Goal: Task Accomplishment & Management: Manage account settings

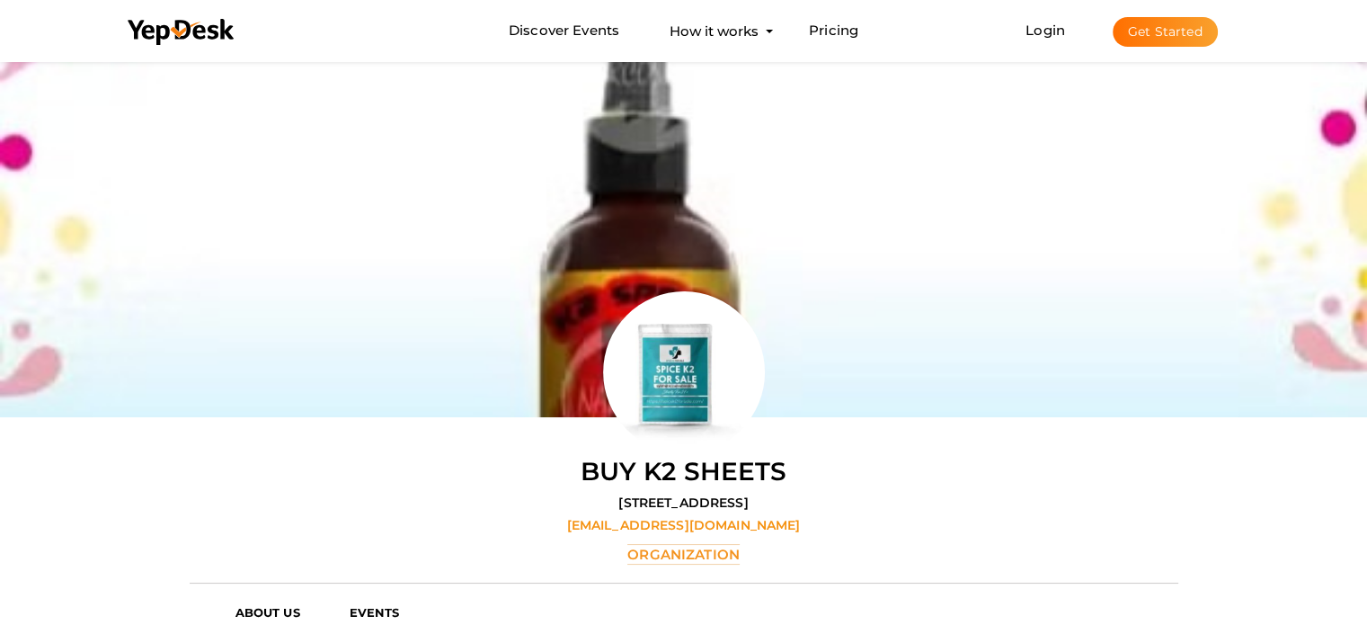
click at [1161, 28] on button "Get Started" at bounding box center [1164, 32] width 105 height 30
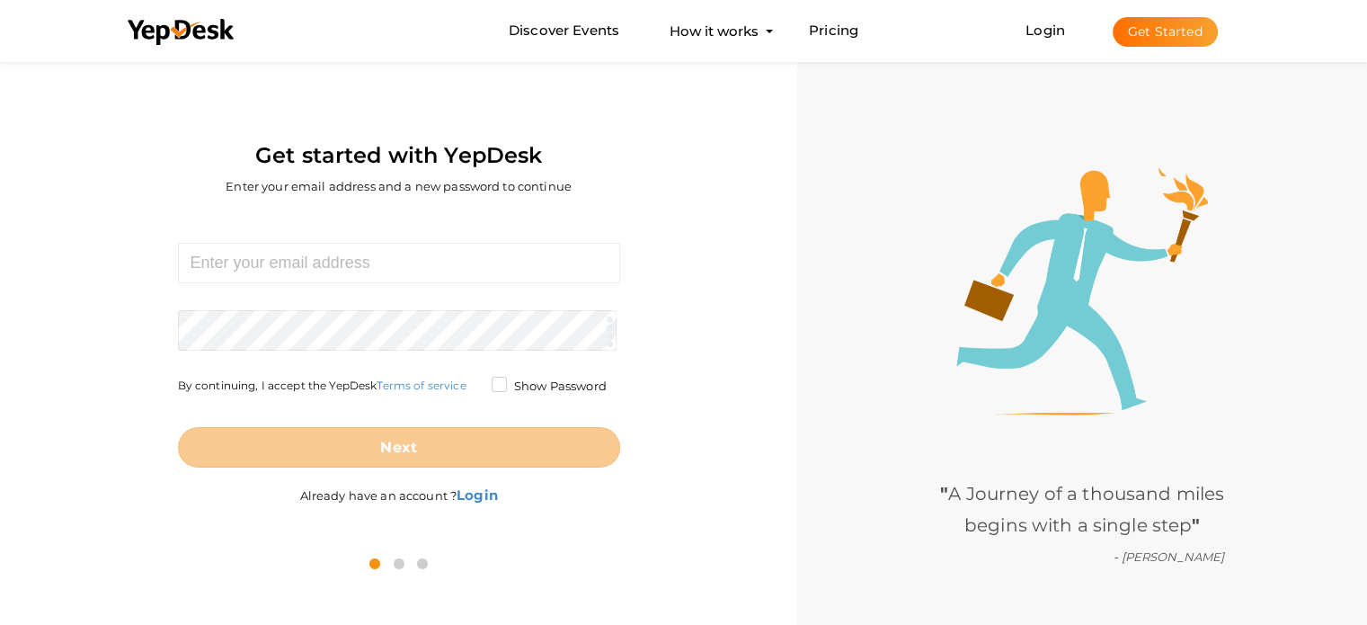
click at [364, 290] on form "Required. Invalid email. Checking You already have a YepDesk account. Please Si…" at bounding box center [399, 355] width 442 height 225
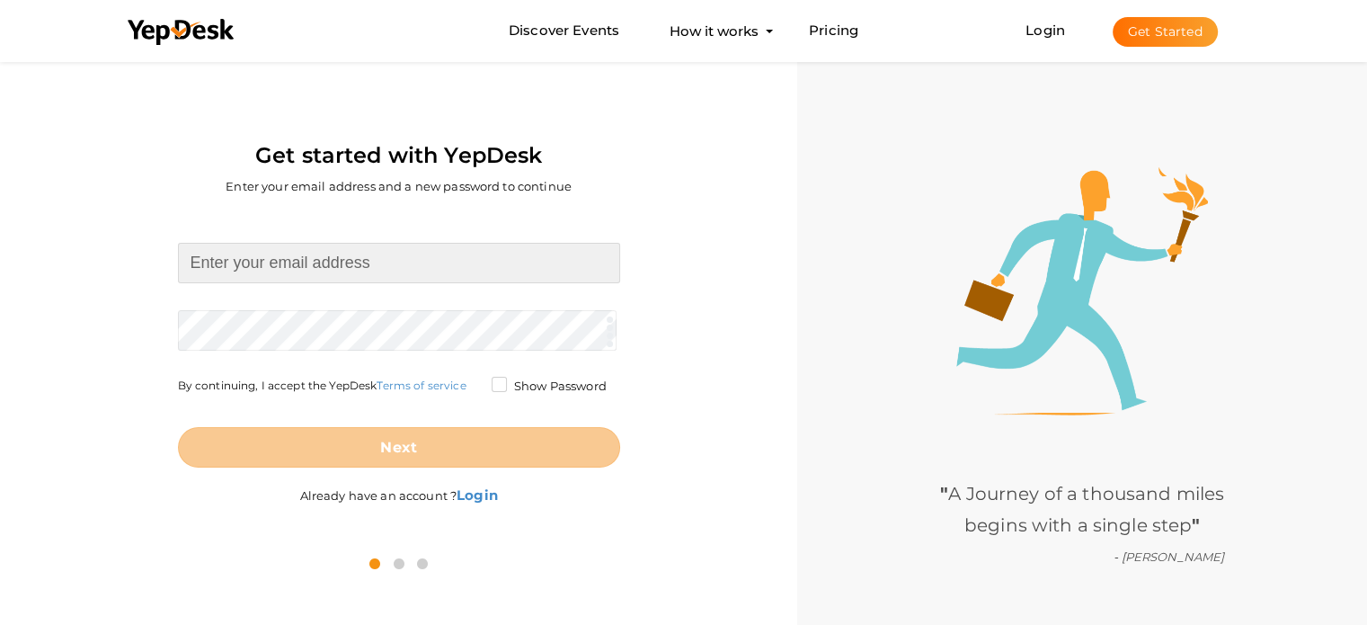
click at [371, 272] on input at bounding box center [399, 263] width 442 height 40
paste input "[EMAIL_ADDRESS][DOMAIN_NAME]"
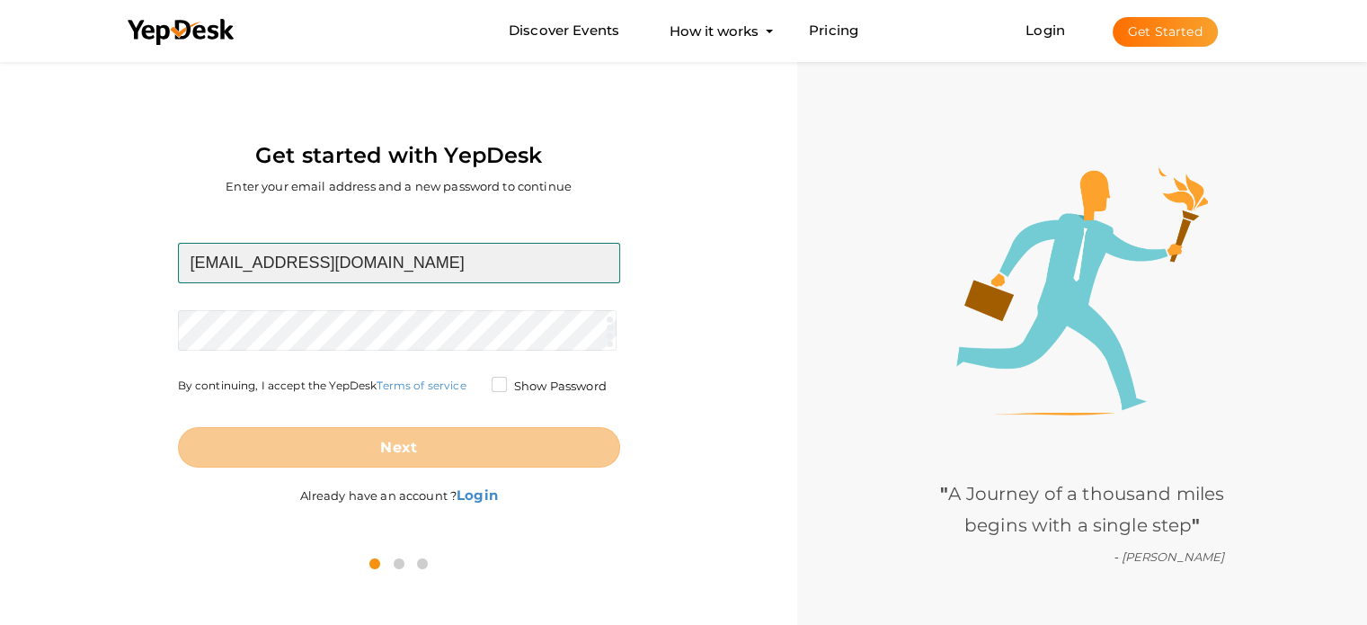
type input "[EMAIL_ADDRESS][DOMAIN_NAME]"
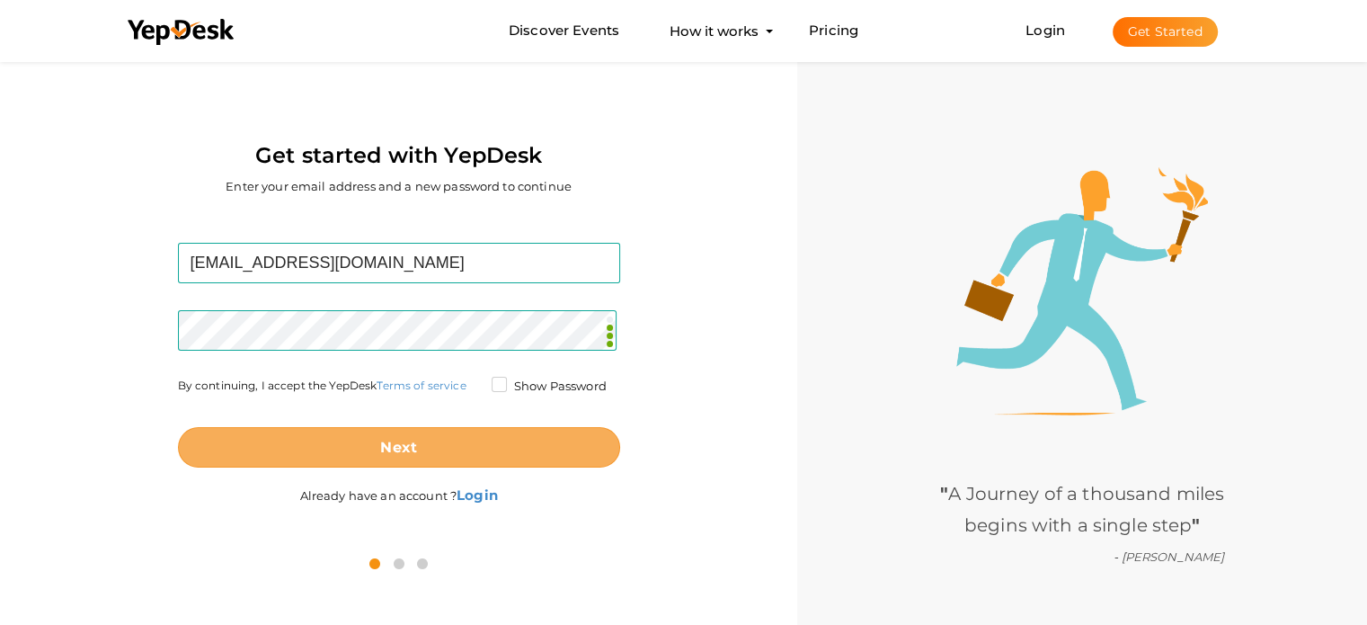
click at [466, 430] on button "Next" at bounding box center [399, 447] width 442 height 40
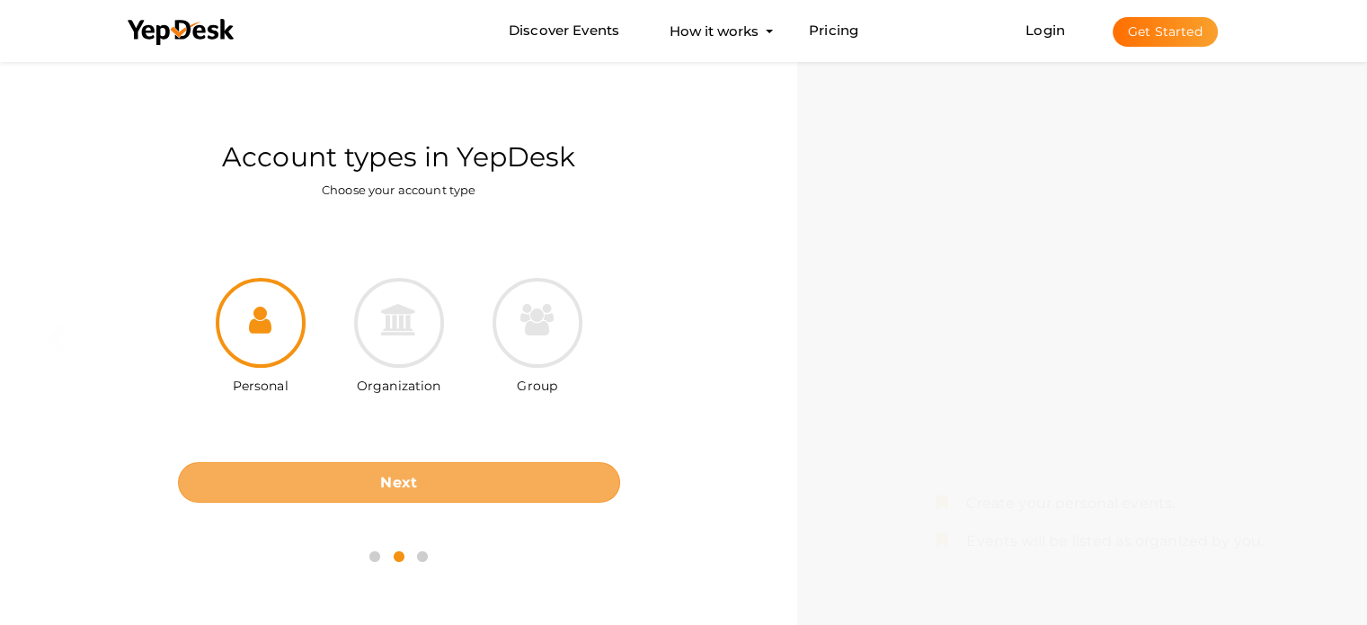
click at [448, 476] on button "Next" at bounding box center [399, 482] width 442 height 40
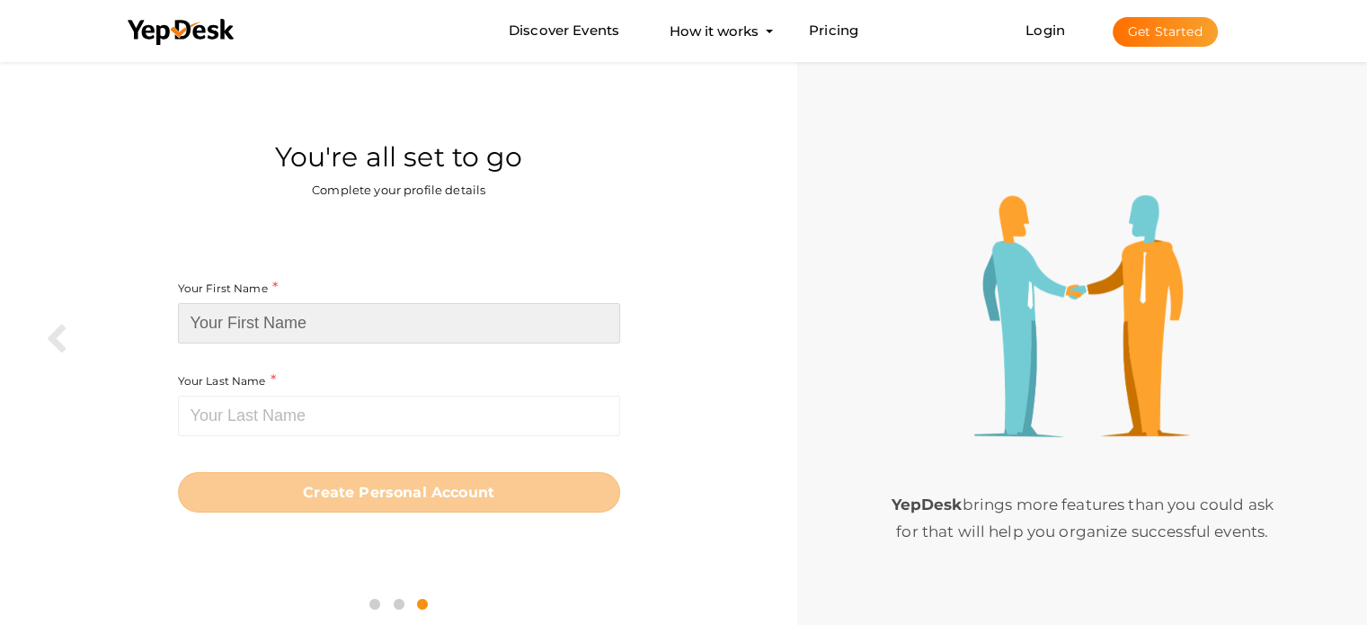
click at [340, 327] on input at bounding box center [399, 323] width 442 height 40
click at [291, 325] on input at bounding box center [399, 323] width 442 height 40
paste input "Olivia Sky"
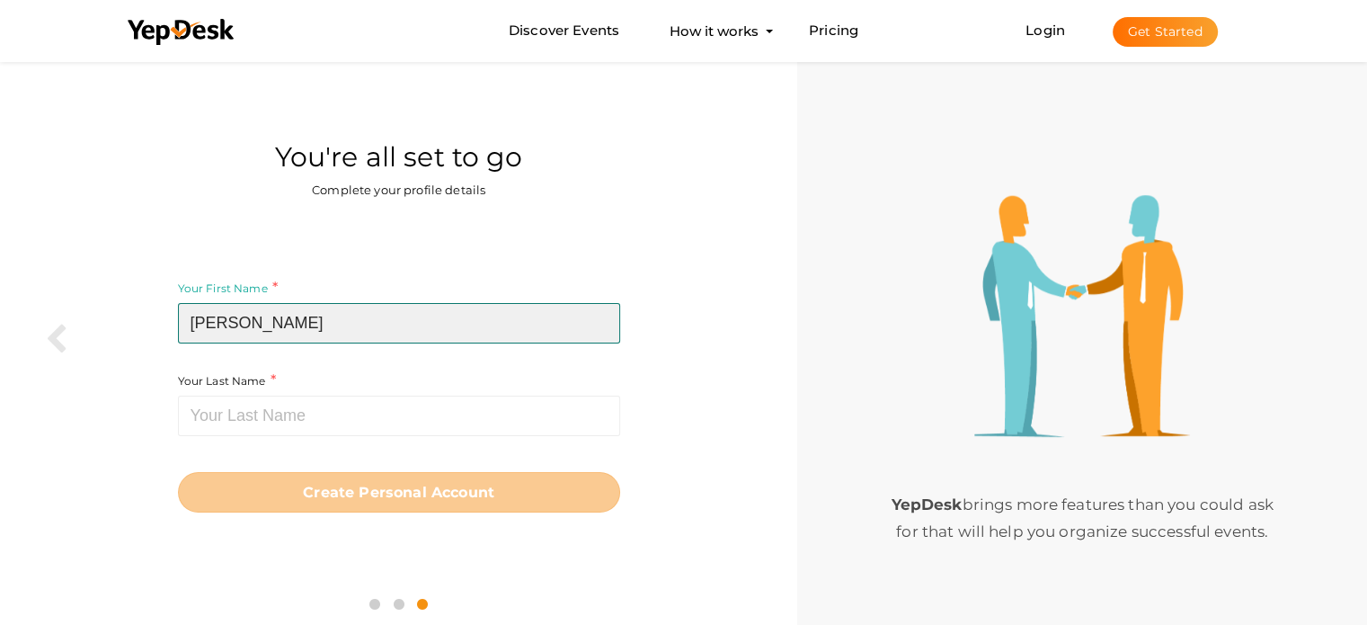
click at [253, 323] on input "Olivia Sky" at bounding box center [399, 323] width 442 height 40
type input "Olivia"
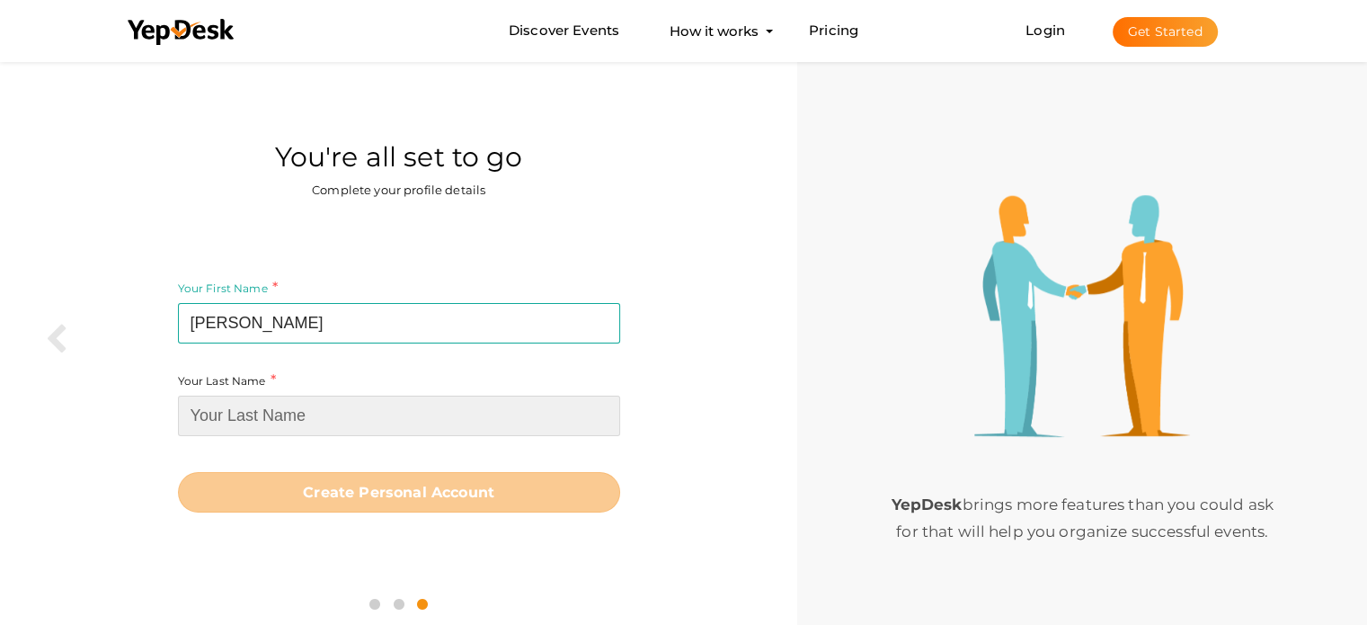
paste input "Sky"
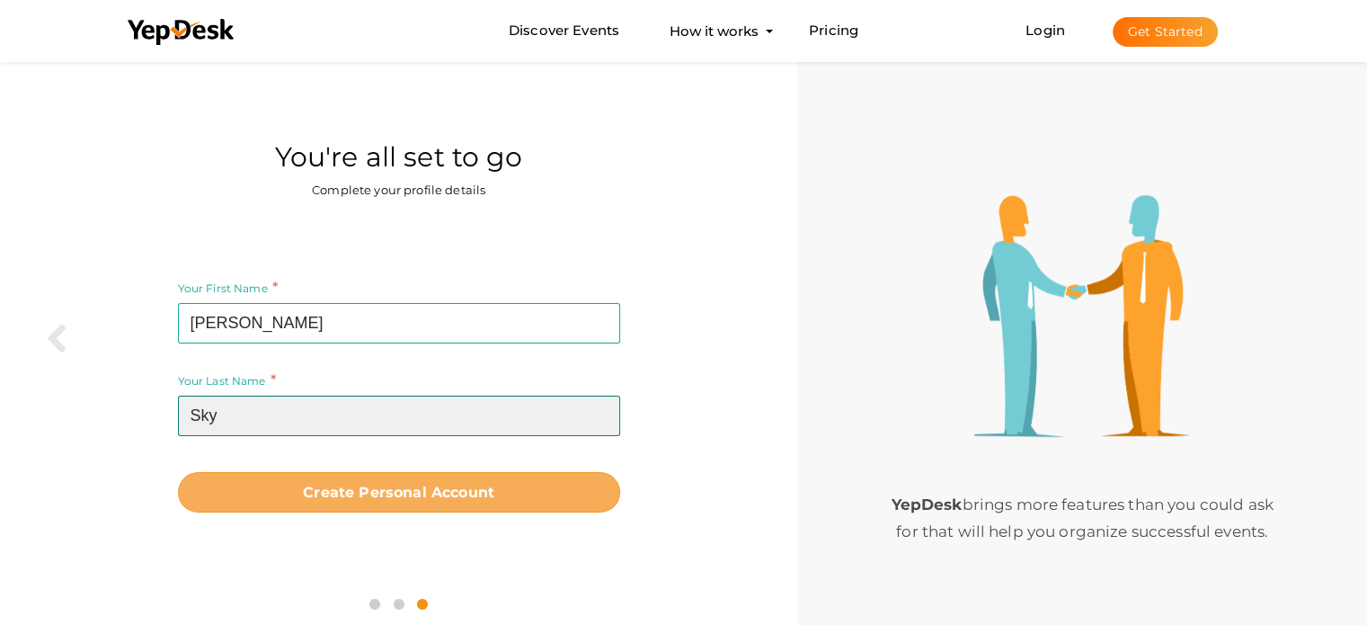
type input "Sky"
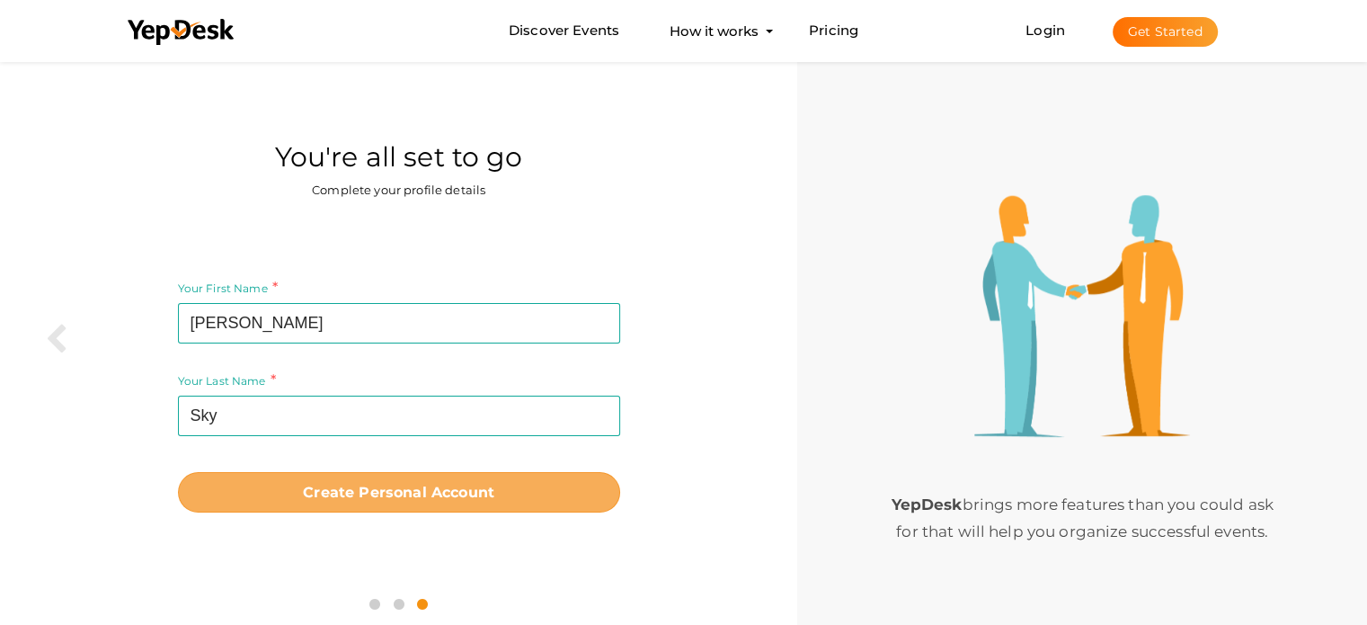
click at [403, 506] on button "Create Personal Account" at bounding box center [399, 492] width 442 height 40
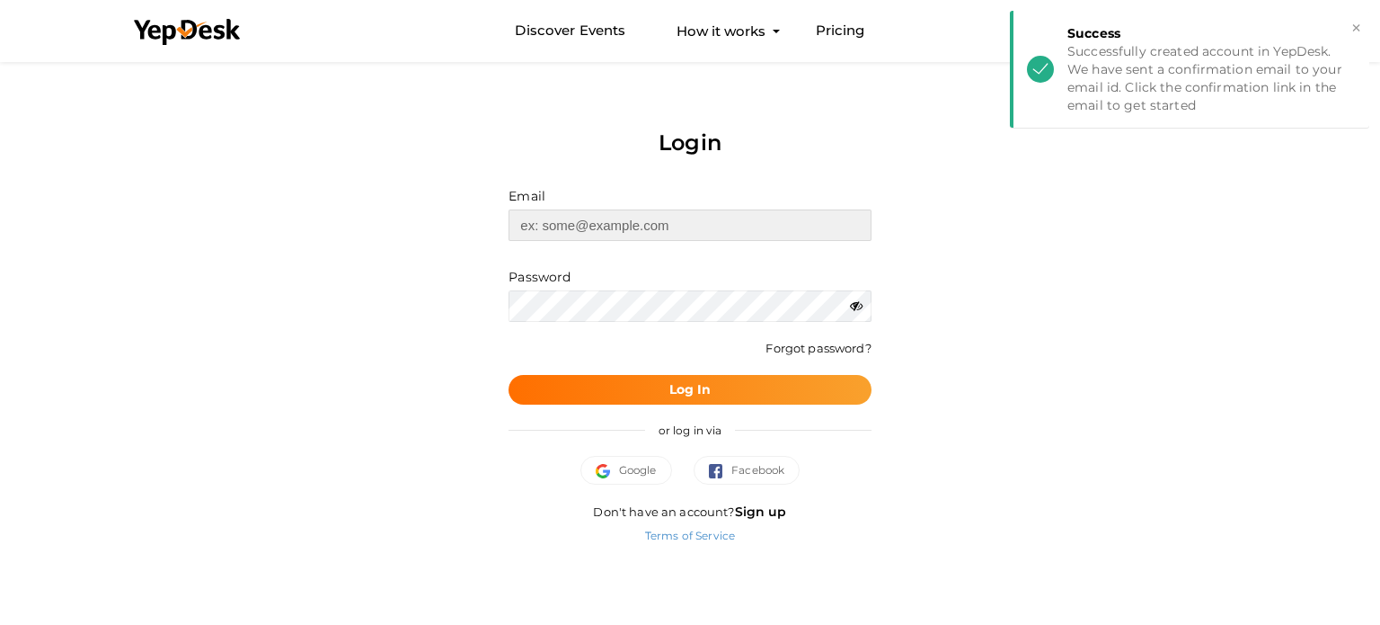
type input "osky9598@gmail.com"
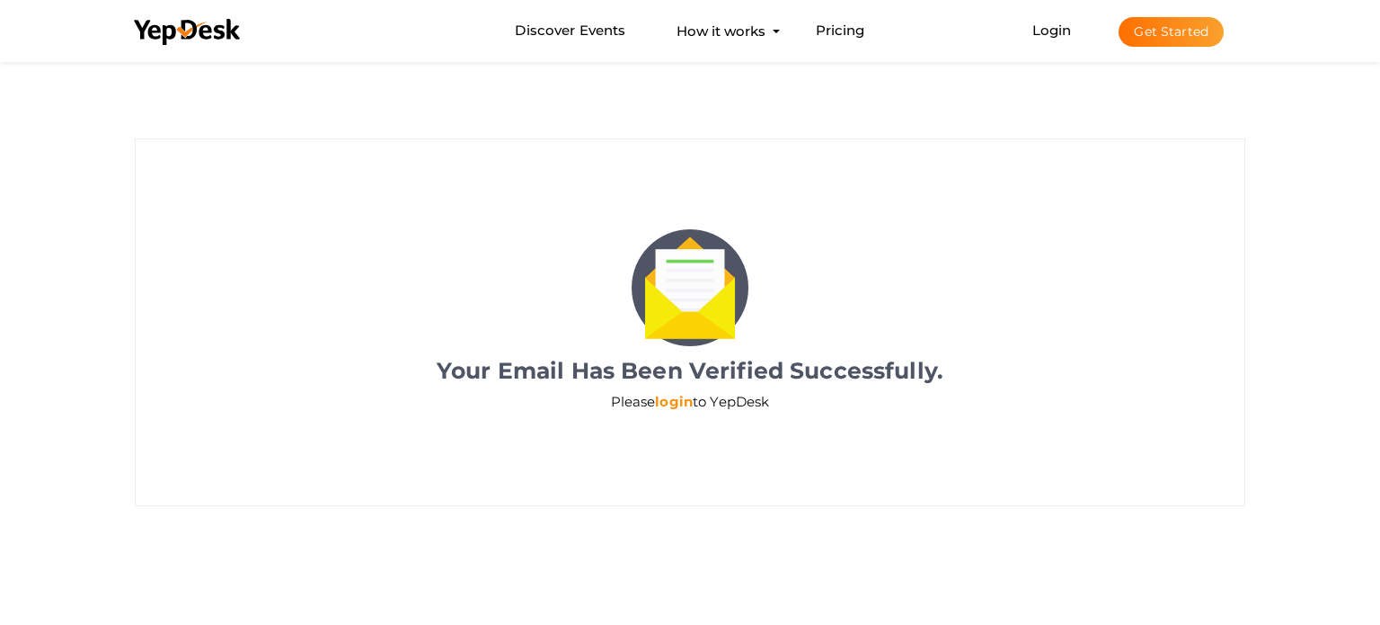
click at [671, 406] on link "login" at bounding box center [674, 401] width 38 height 17
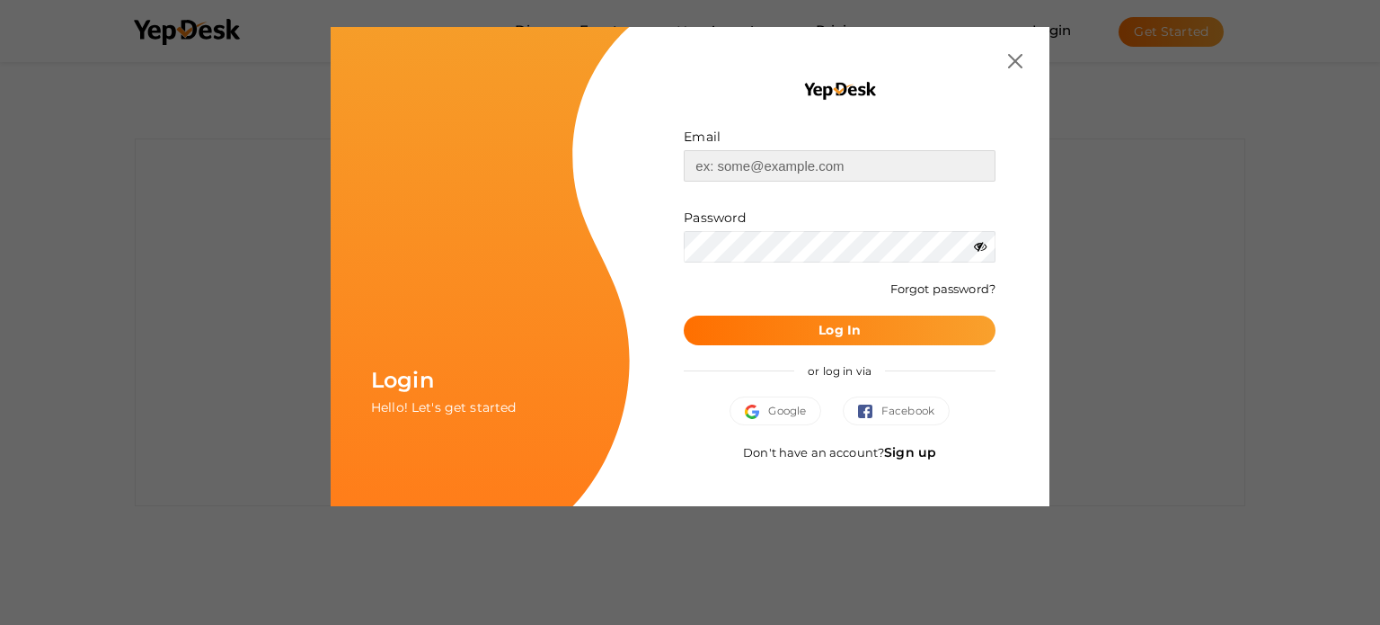
type input "osky9598@gmail.com"
click at [851, 341] on button "Log In" at bounding box center [840, 330] width 312 height 30
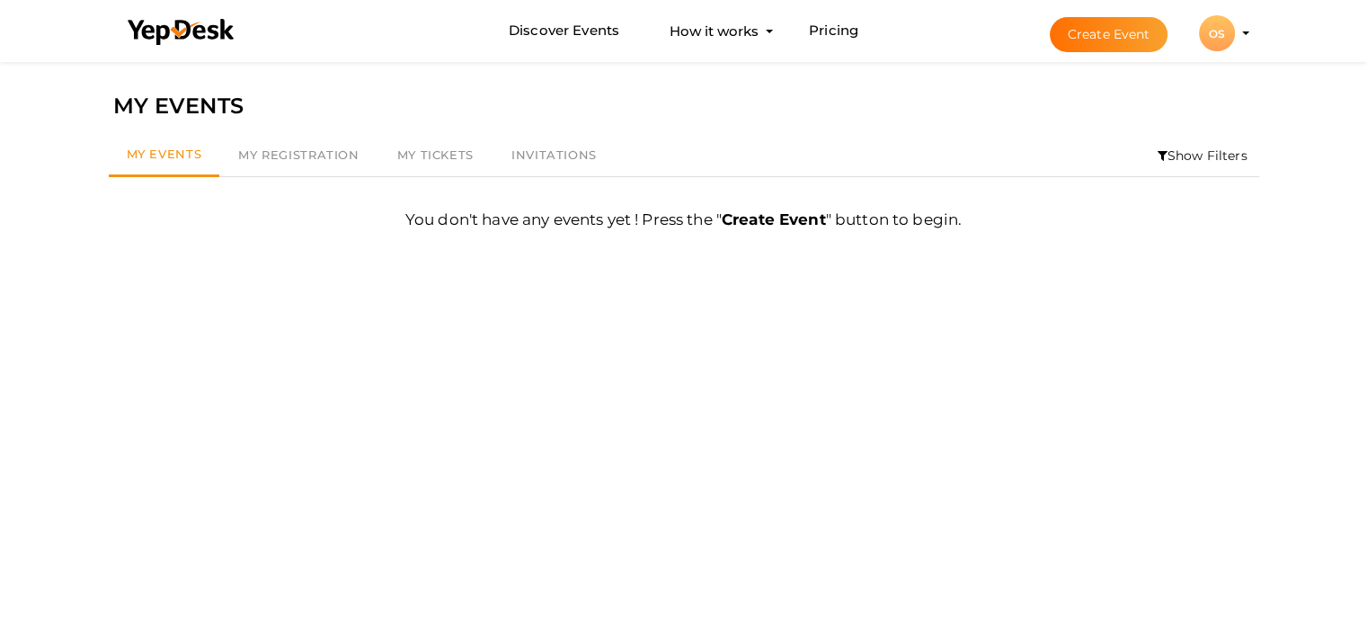
click at [1243, 35] on li "Create Event OS OS Olivia Sky osky9598@gmail.com Personal Profile My Events Adm…" at bounding box center [1134, 33] width 240 height 65
click at [1221, 40] on div "OS" at bounding box center [1217, 33] width 36 height 36
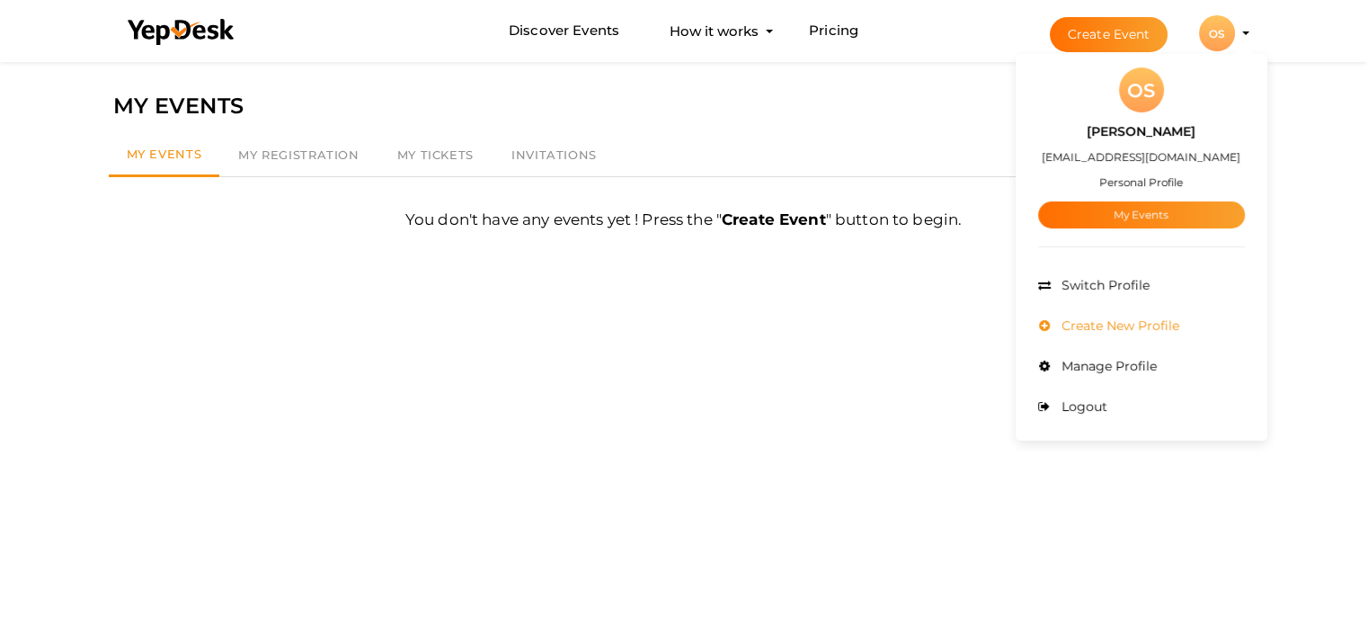
click at [1157, 316] on li "Create New Profile" at bounding box center [1141, 326] width 207 height 40
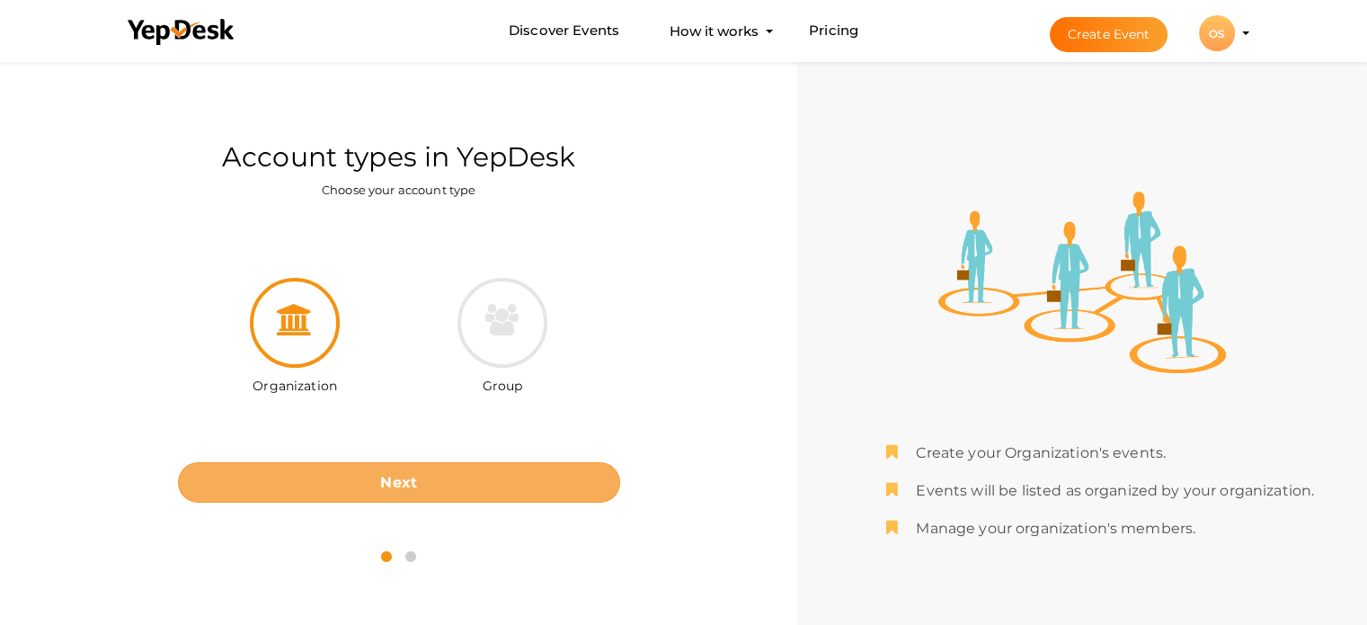
click at [395, 484] on b "Next" at bounding box center [398, 482] width 37 height 17
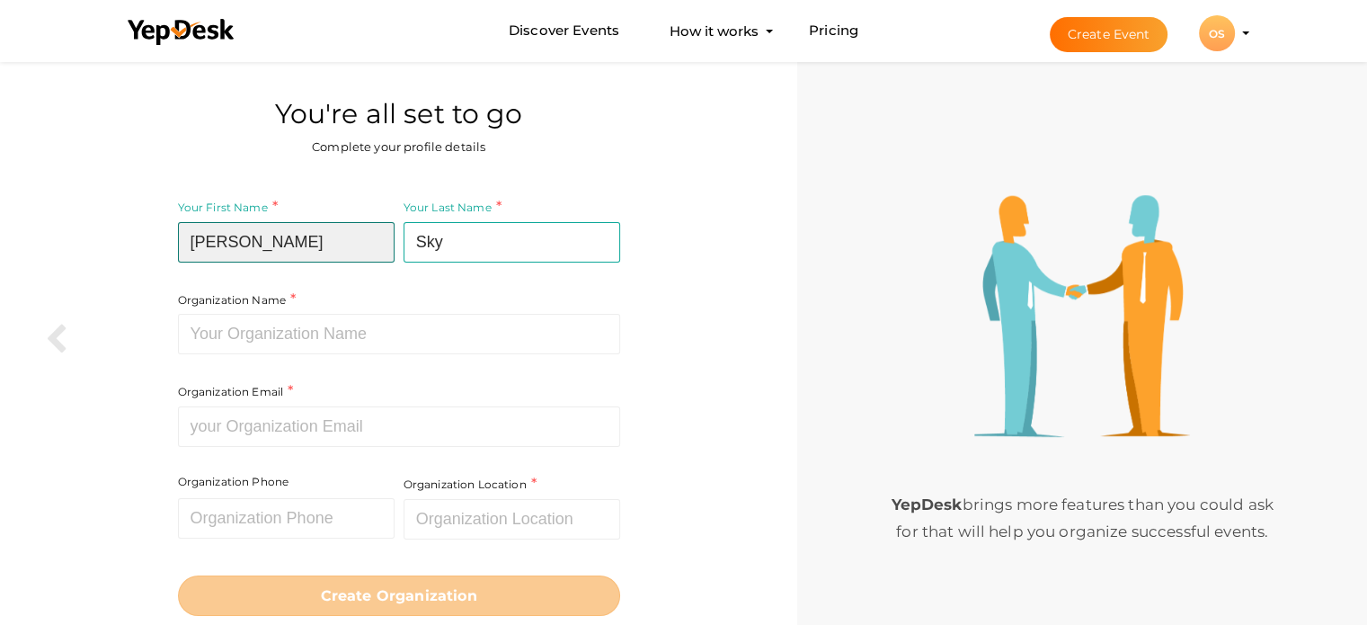
click at [311, 247] on input "Olivia" at bounding box center [286, 242] width 217 height 40
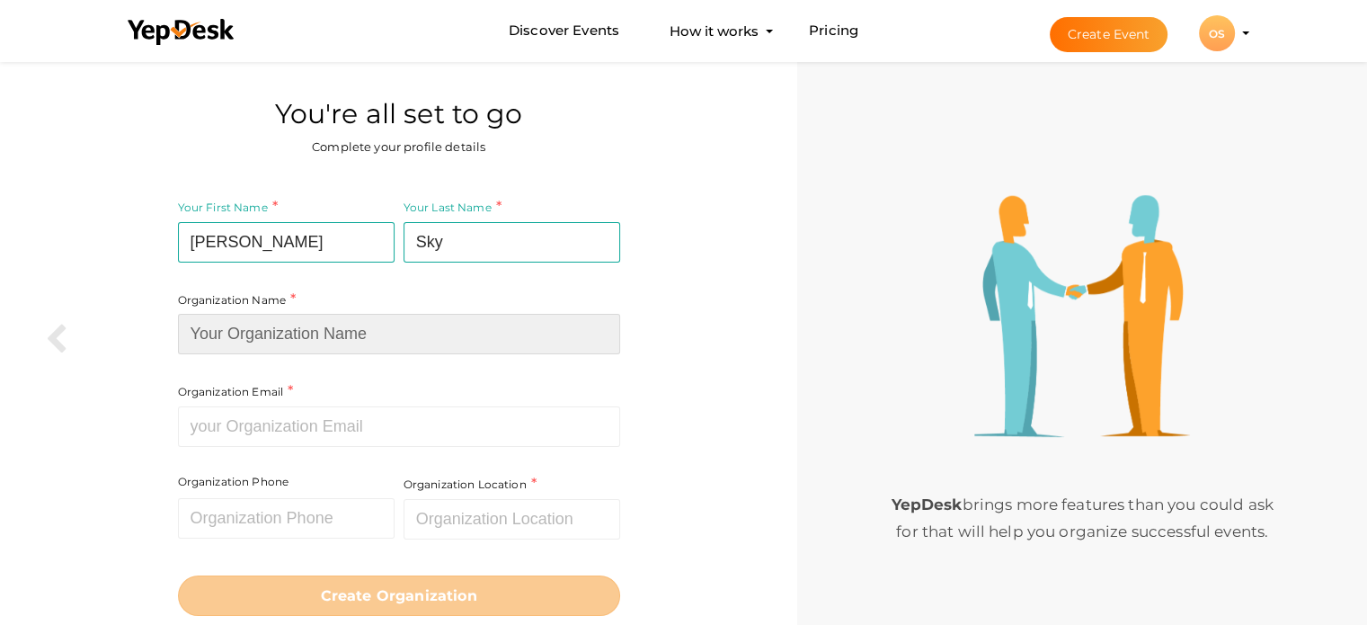
click at [314, 322] on input at bounding box center [399, 334] width 442 height 40
paste input "Hot Tub Movers Transport [GEOGRAPHIC_DATA]"
type input "Hot Tub Movers Transport [GEOGRAPHIC_DATA]"
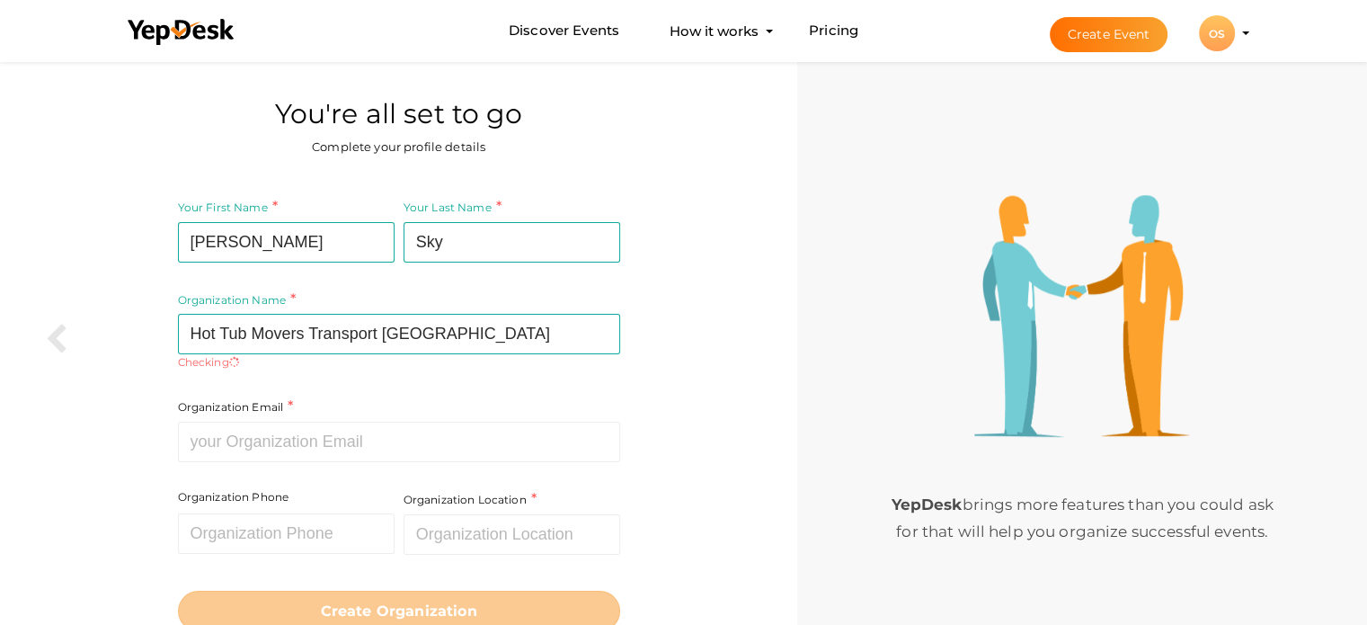
click at [360, 297] on div "Organization Name Hot Tub Movers Transport London Required. Between two and hun…" at bounding box center [399, 283] width 442 height 173
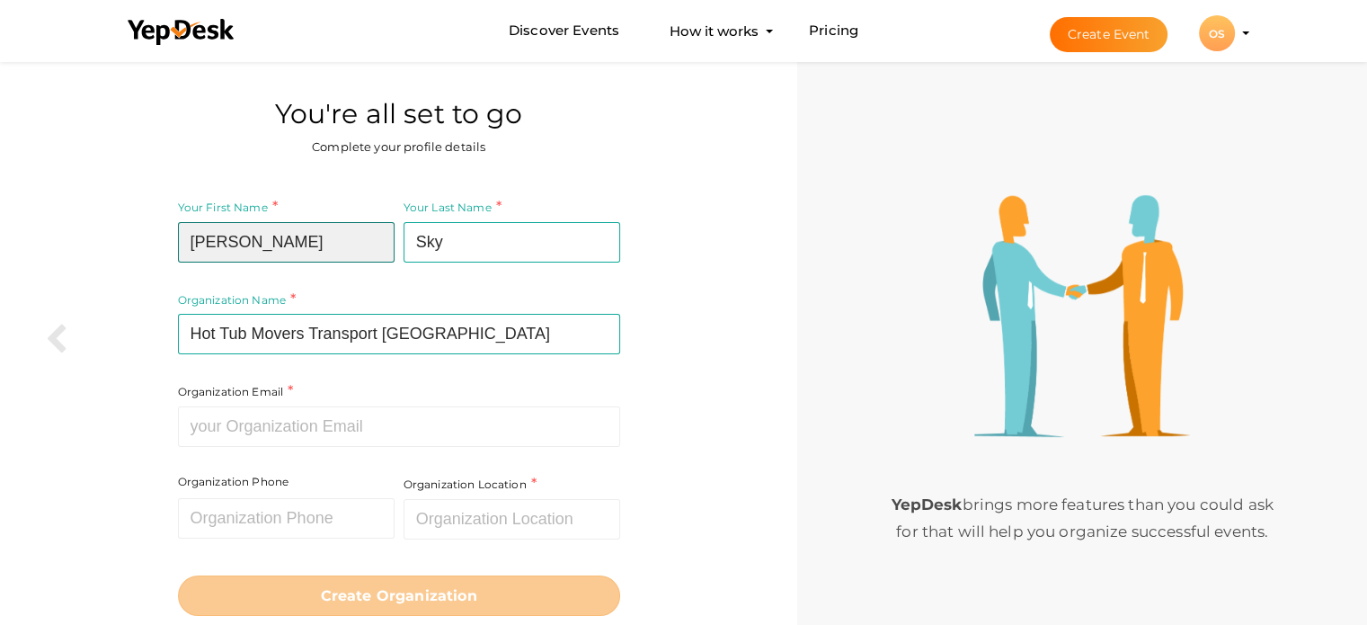
click at [316, 225] on input "Olivia" at bounding box center [286, 242] width 217 height 40
paste input "Hot Tub"
type input "Hot Tub"
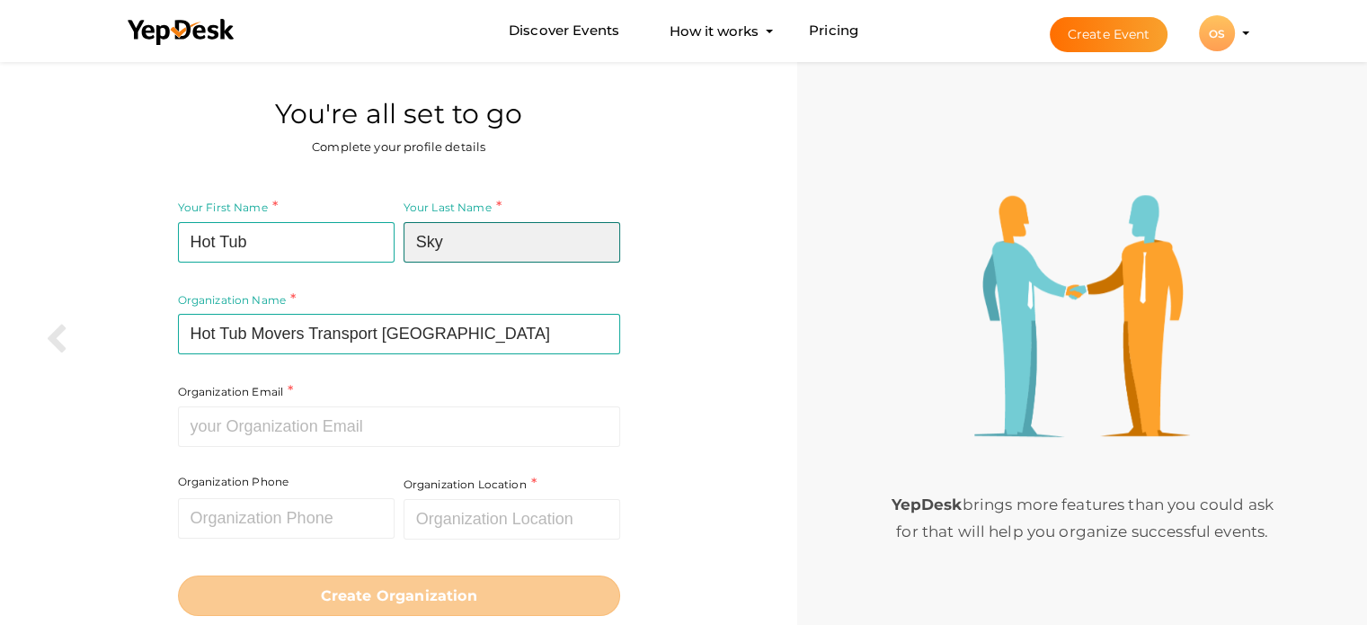
click at [471, 234] on input "Sky" at bounding box center [511, 242] width 217 height 40
paste input "Movers Transport"
type input "Movers Transport"
click at [457, 277] on div "Your Last Name Movers Transport Required. Must contain letters only. Must be be…" at bounding box center [509, 243] width 221 height 93
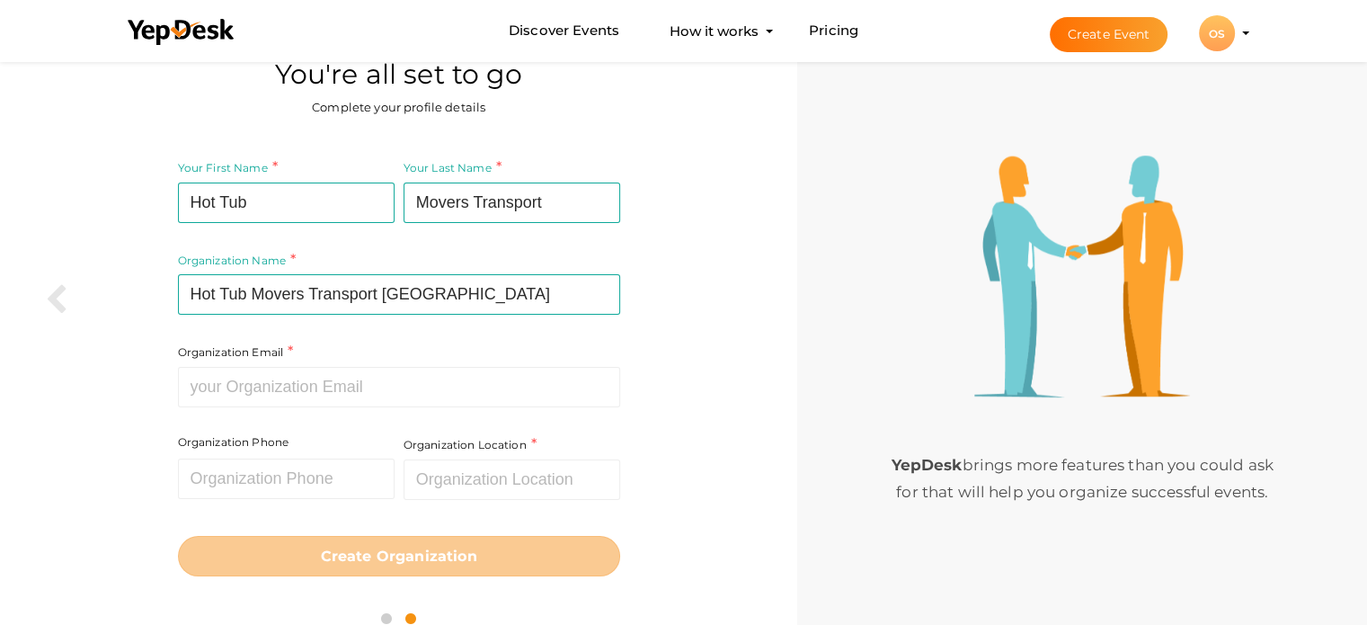
scroll to position [62, 0]
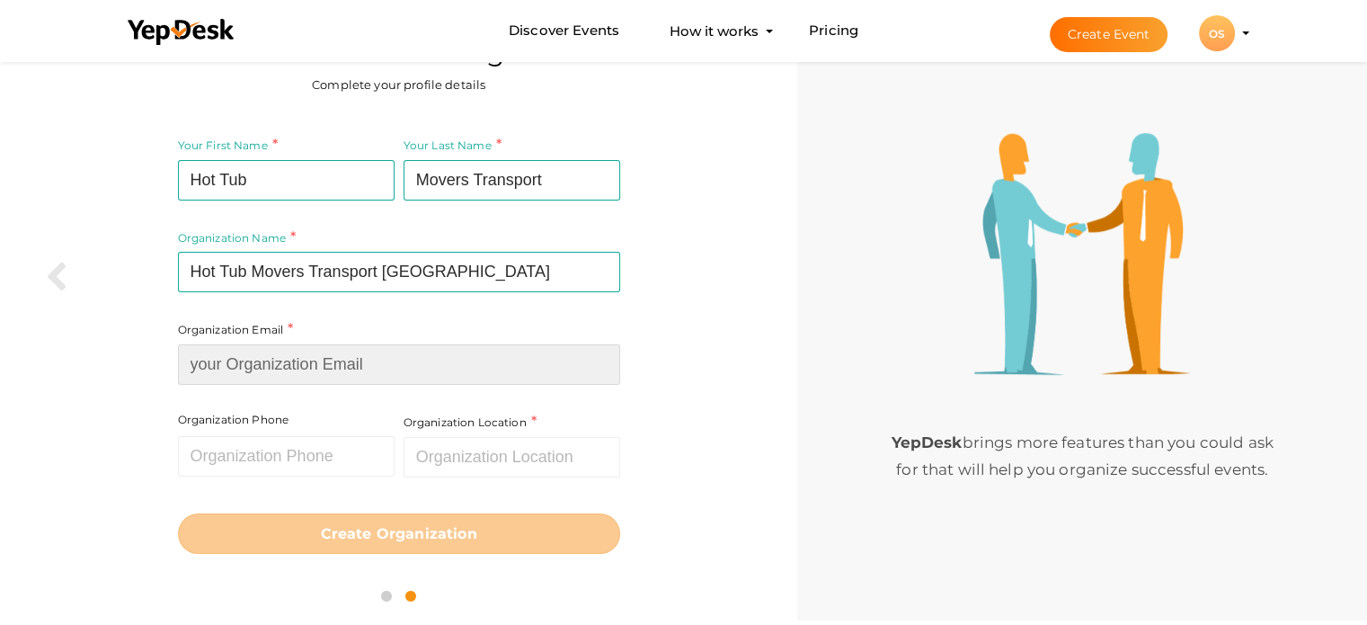
click at [359, 347] on input at bounding box center [399, 364] width 442 height 40
paste input "[EMAIL_ADDRESS][DOMAIN_NAME]"
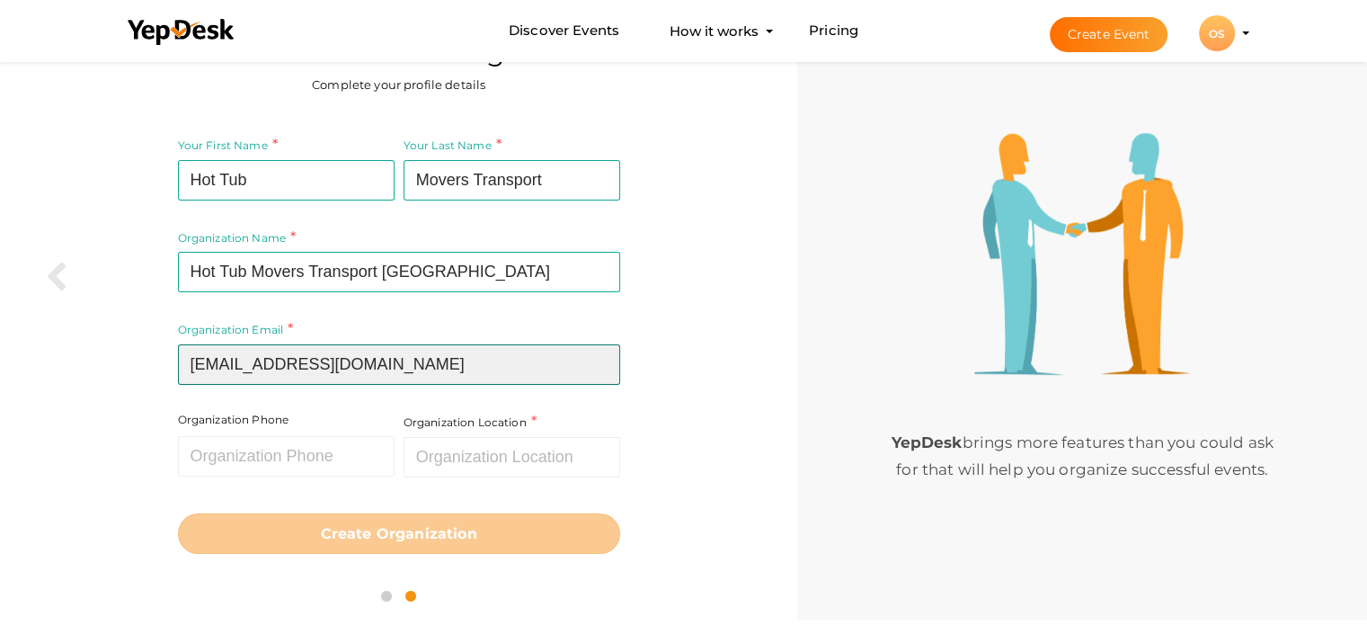
type input "[EMAIL_ADDRESS][DOMAIN_NAME]"
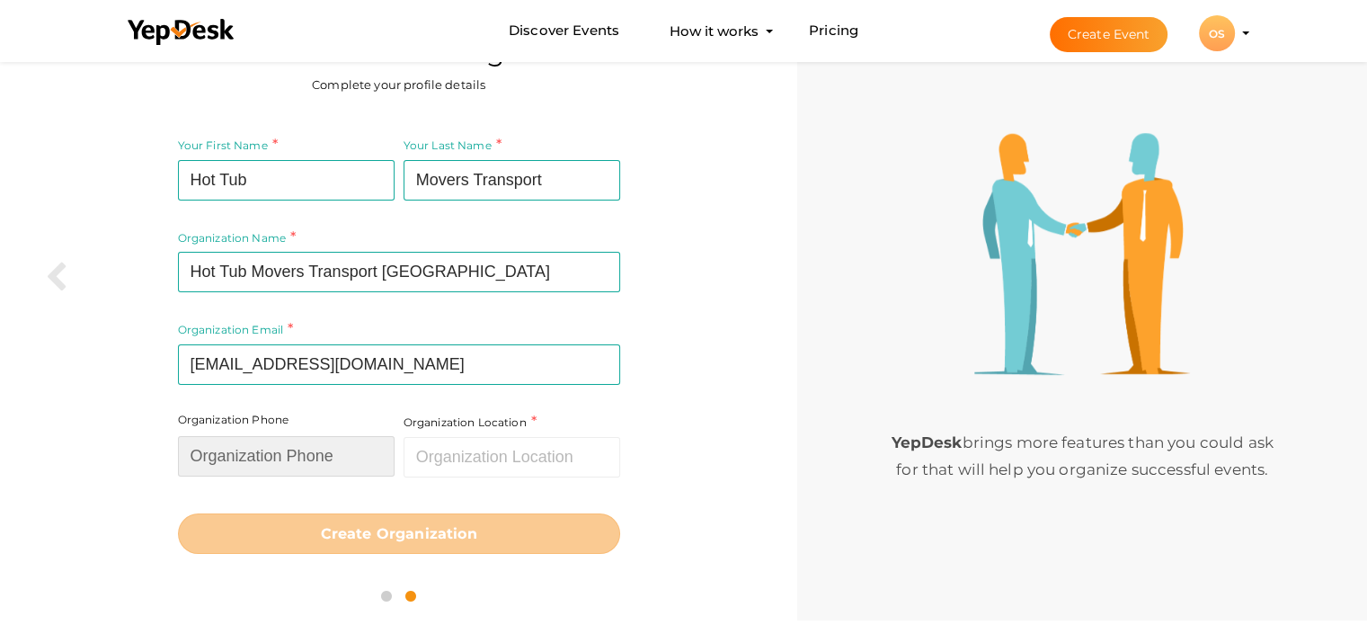
paste input "07378926045"
type input "07378926045"
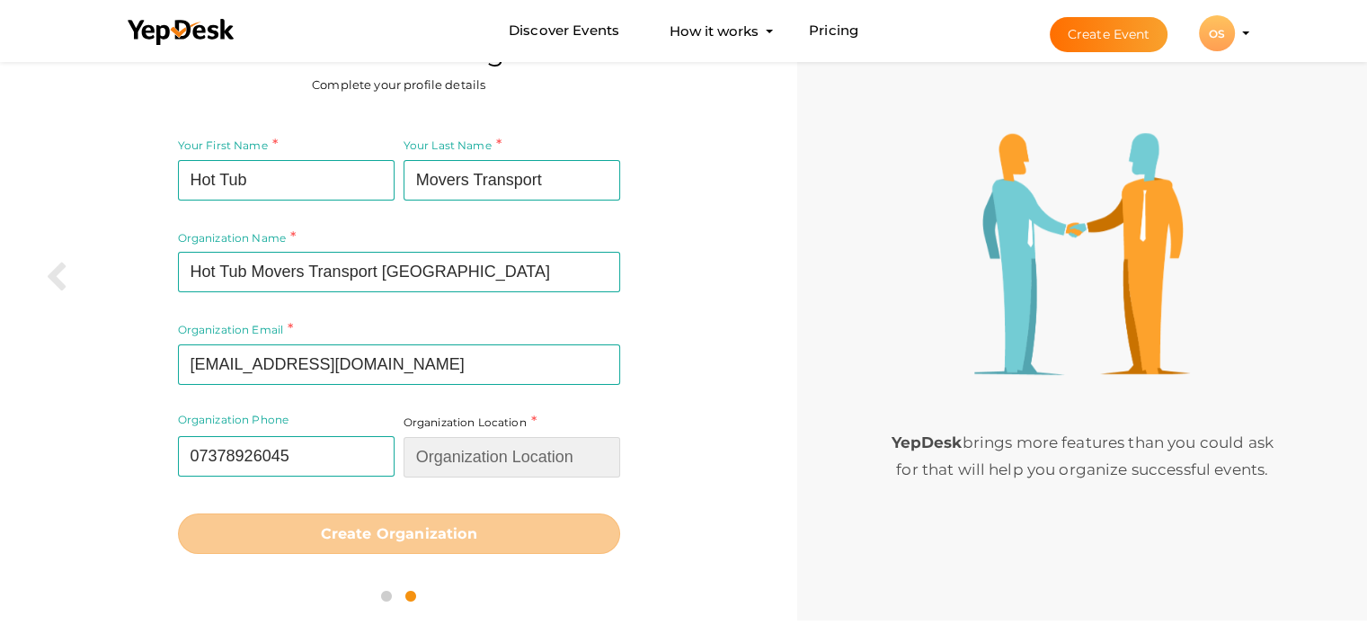
paste input "[STREET_ADDRESS][PERSON_NAME]"
type input "[STREET_ADDRESS][PERSON_NAME]"
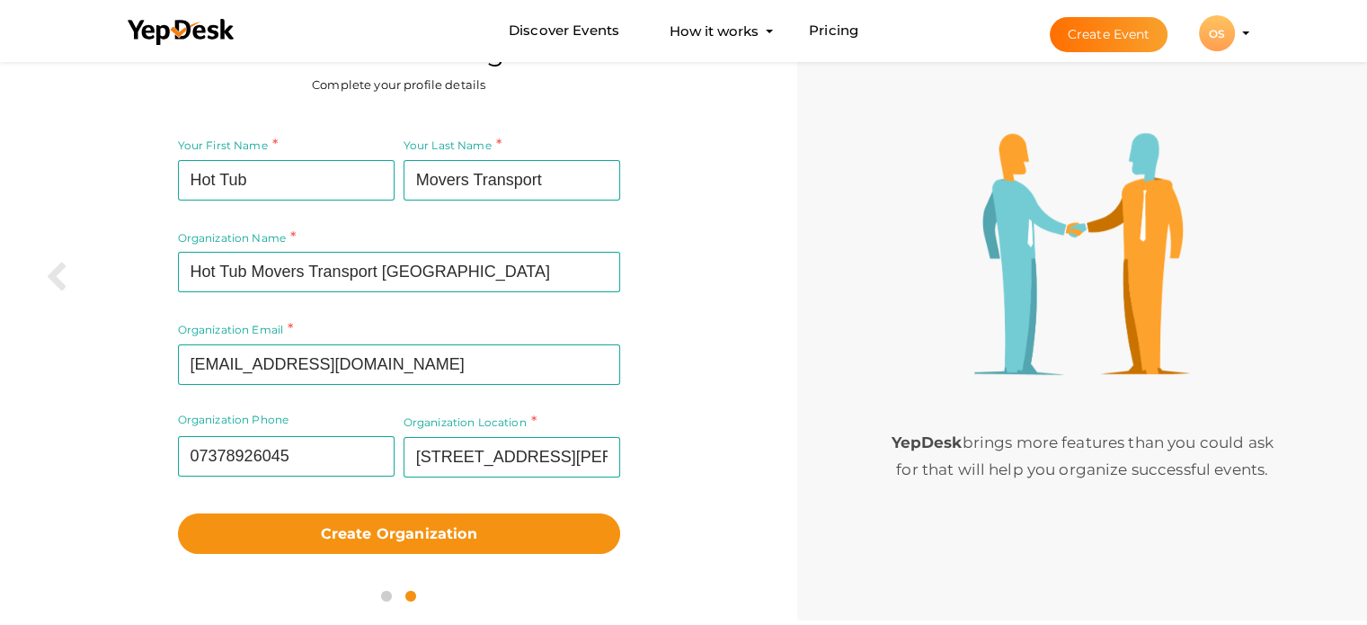
click at [507, 490] on div "Organization Location 140 Cullum St, London EC3M 7JJ, UK Required." at bounding box center [509, 458] width 221 height 93
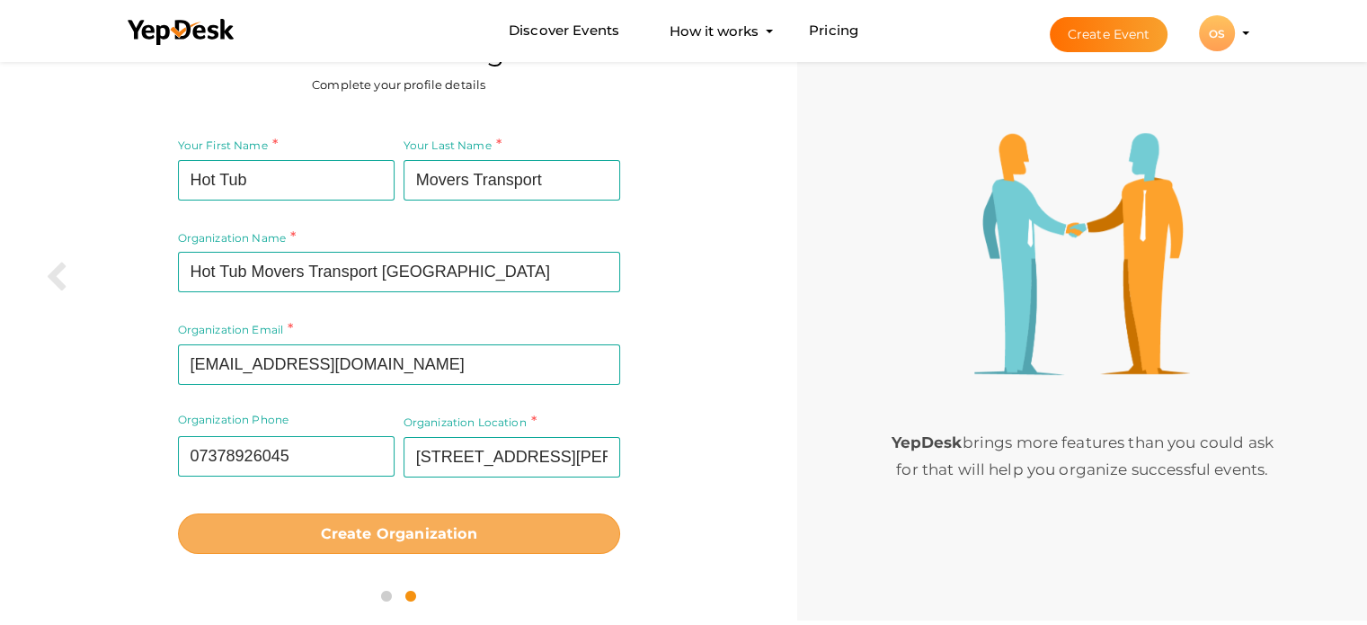
click at [443, 535] on b "Create Organization" at bounding box center [399, 533] width 156 height 17
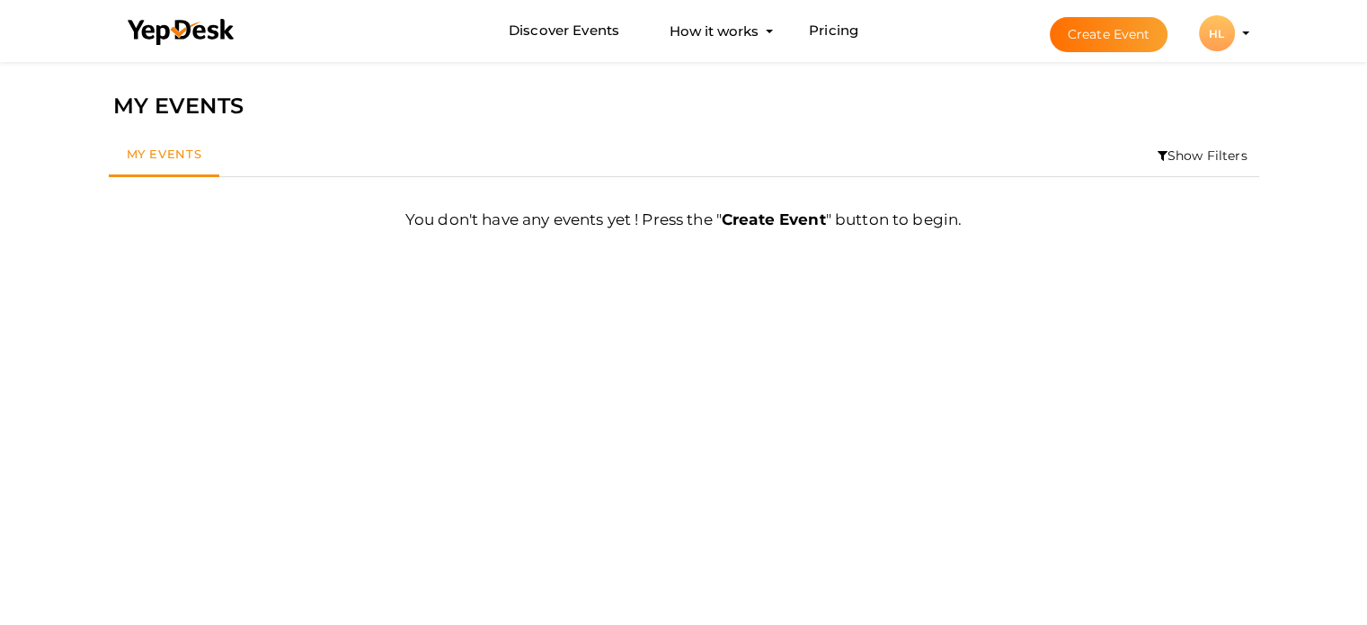
click at [1224, 34] on div "HL" at bounding box center [1217, 33] width 36 height 36
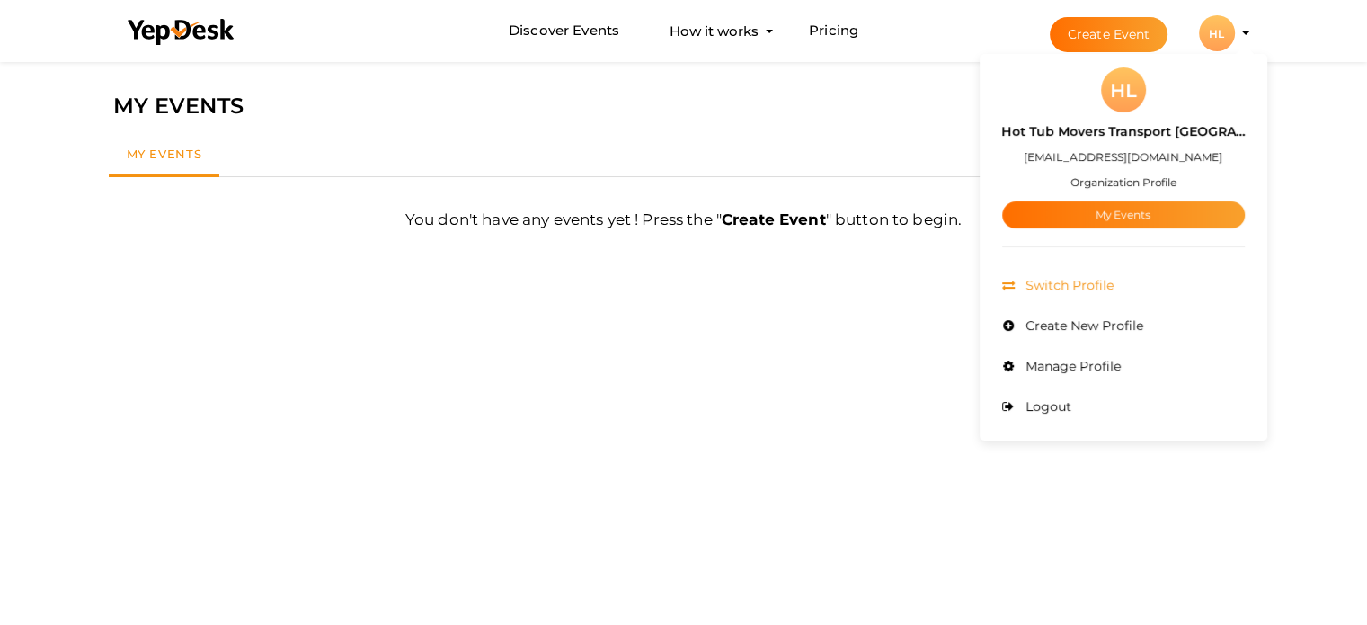
click at [1121, 294] on li "Switch Profile" at bounding box center [1123, 285] width 243 height 40
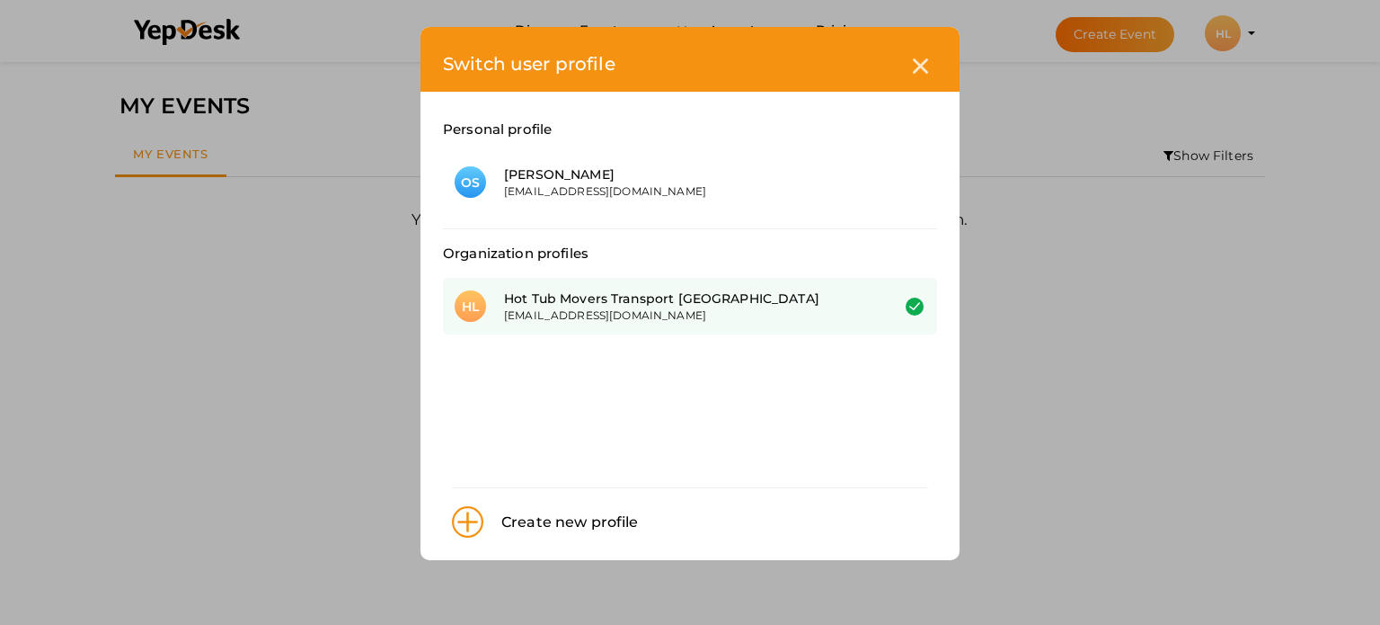
click at [1009, 344] on div "Switch user profile Personal profile OS [PERSON_NAME] [EMAIL_ADDRESS][DOMAIN_NA…" at bounding box center [690, 312] width 1380 height 625
click at [1222, 44] on div "Switch user profile Personal profile OS [PERSON_NAME] [EMAIL_ADDRESS][DOMAIN_NA…" at bounding box center [690, 312] width 1380 height 625
click at [916, 64] on icon at bounding box center [920, 65] width 15 height 15
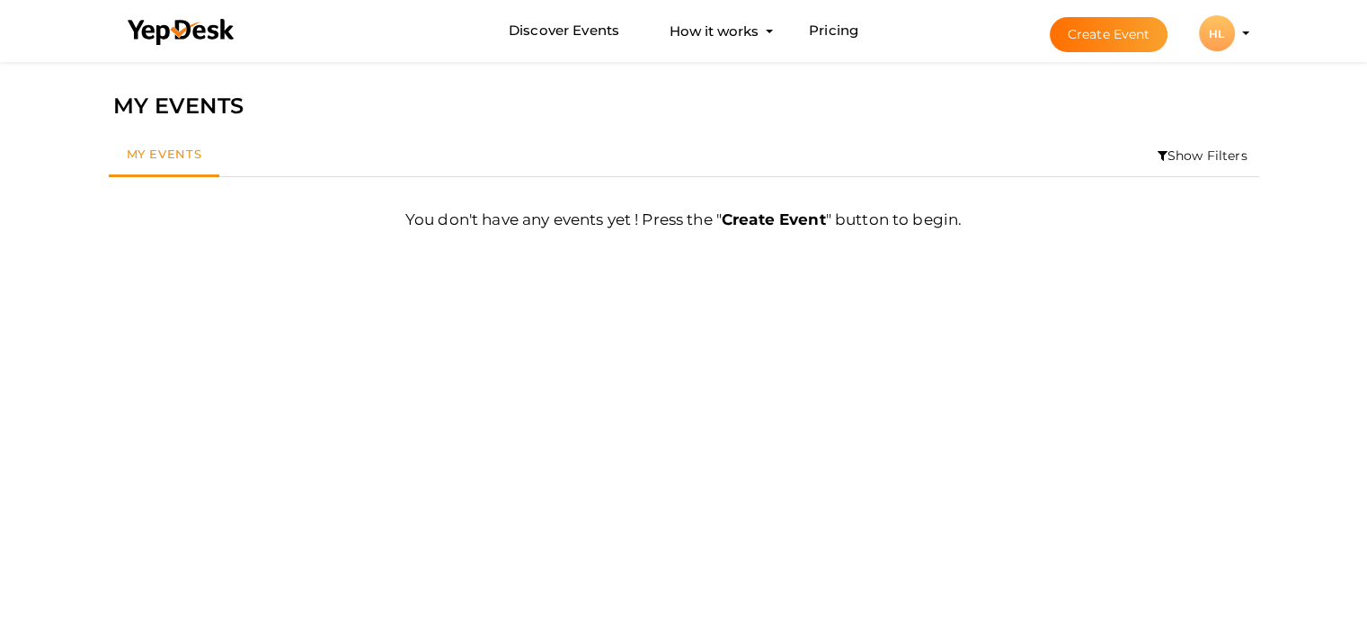
click at [1232, 22] on button "HL HL Hot Tub Movers Transport London osky9598@gmail.com Organization Profile M…" at bounding box center [1216, 33] width 47 height 38
click at [1229, 37] on div "HL" at bounding box center [1217, 33] width 36 height 36
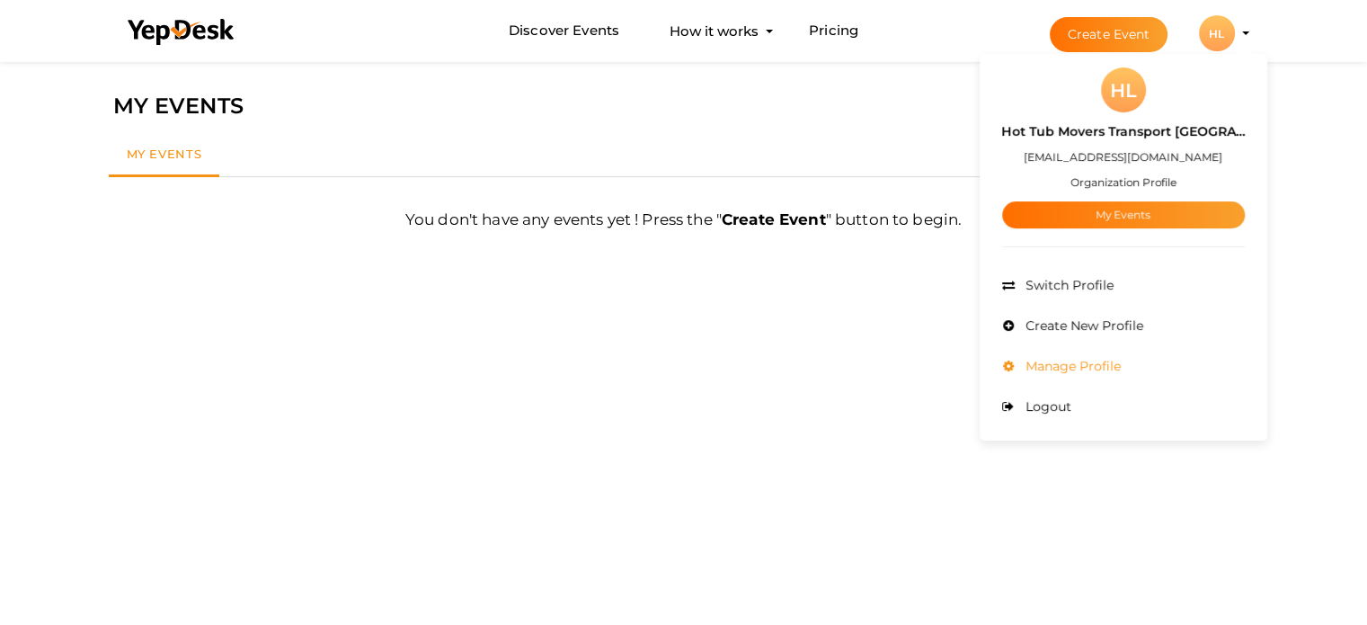
click at [1079, 355] on li "Manage Profile" at bounding box center [1123, 366] width 243 height 40
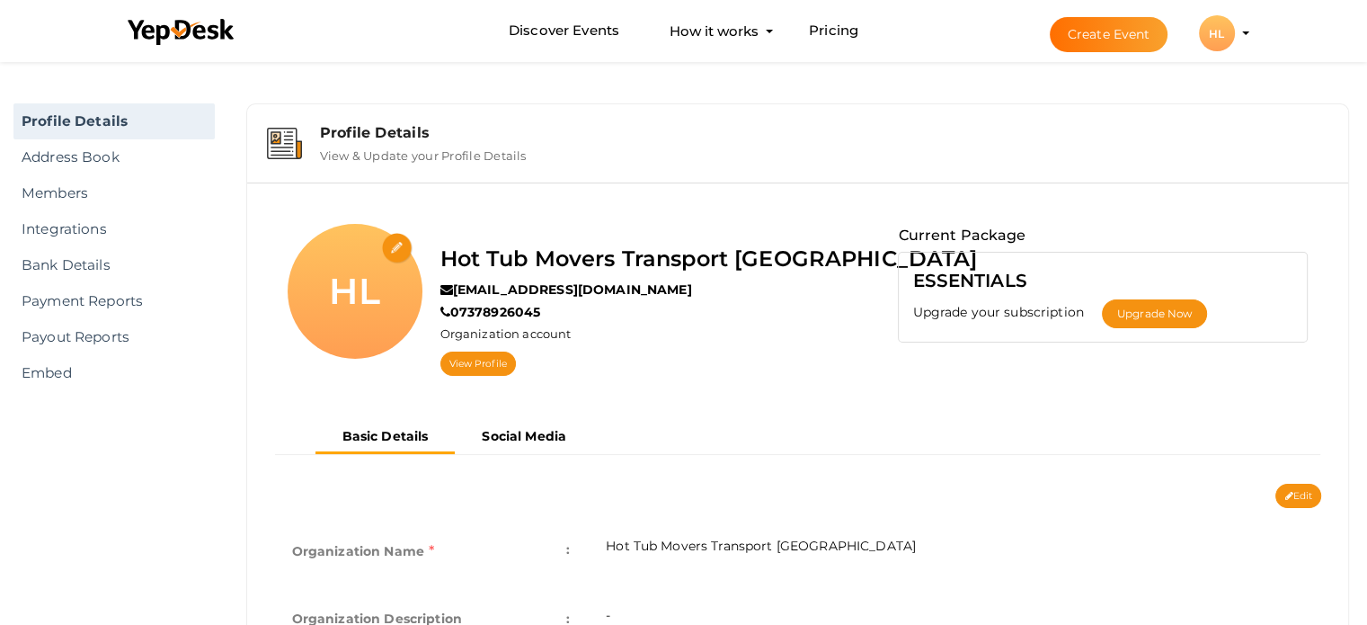
click at [398, 250] on input "file" at bounding box center [397, 248] width 31 height 31
type input "C:\fakepath\hottubmoverstransport2.jpg"
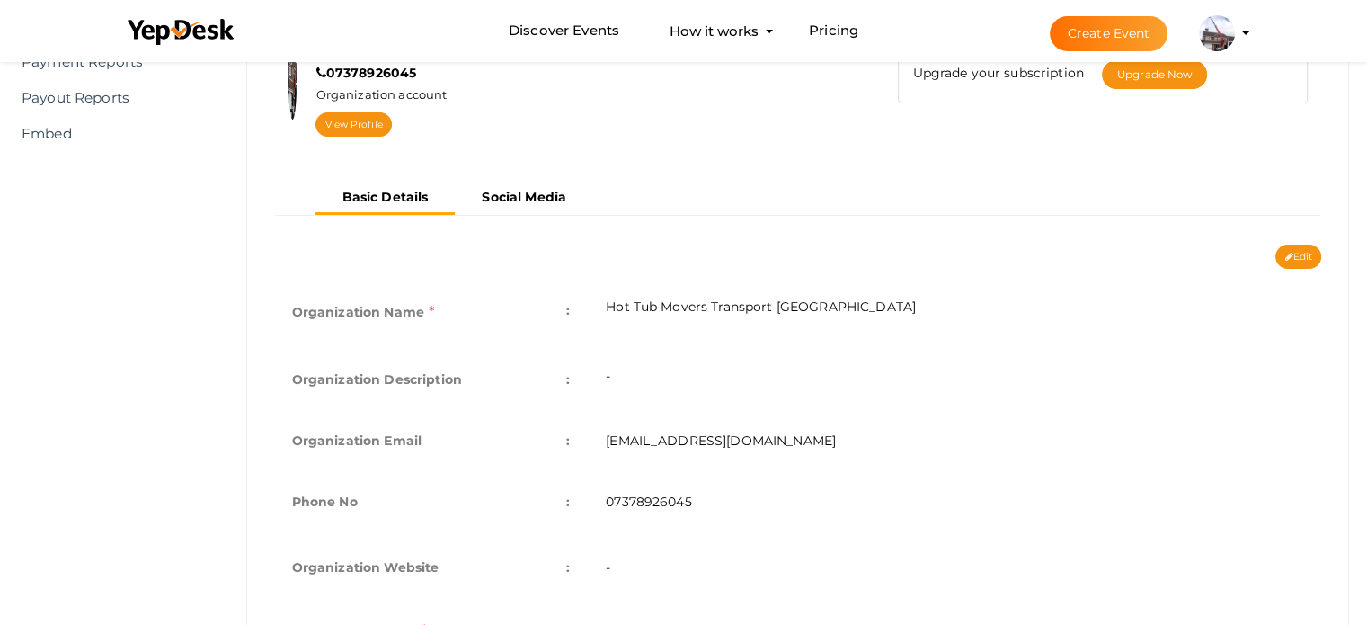
scroll to position [270, 0]
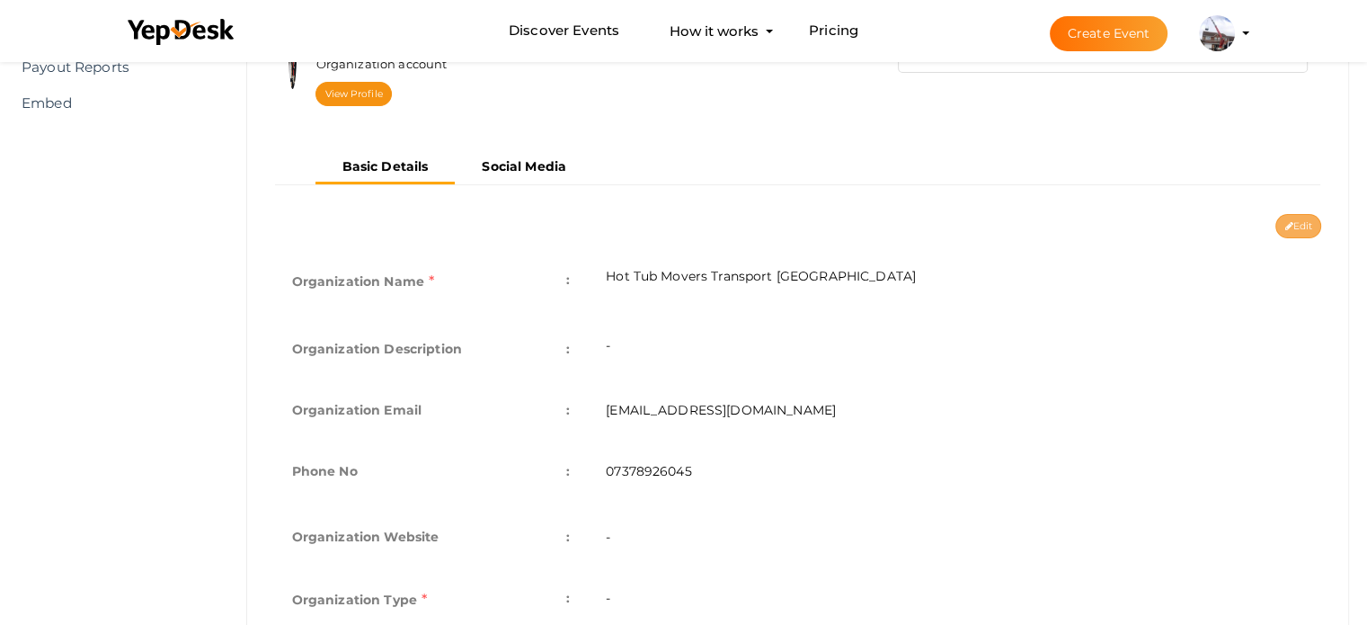
click at [1302, 227] on button "Edit" at bounding box center [1298, 226] width 46 height 24
type input "Hot Tub Movers Transport [GEOGRAPHIC_DATA]"
type input "[EMAIL_ADDRESS][DOMAIN_NAME]"
type input "07378926045"
select select "9"
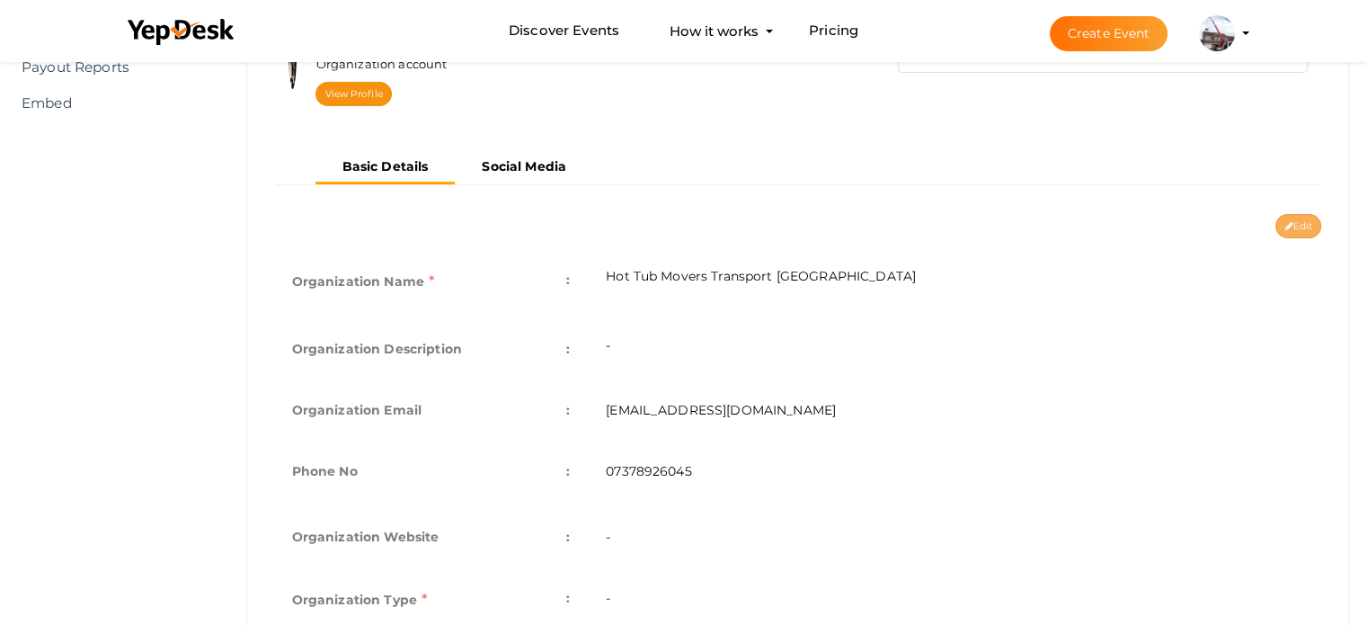
type input "[STREET_ADDRESS][PERSON_NAME]"
type input "hot-tub-movers-transport-london"
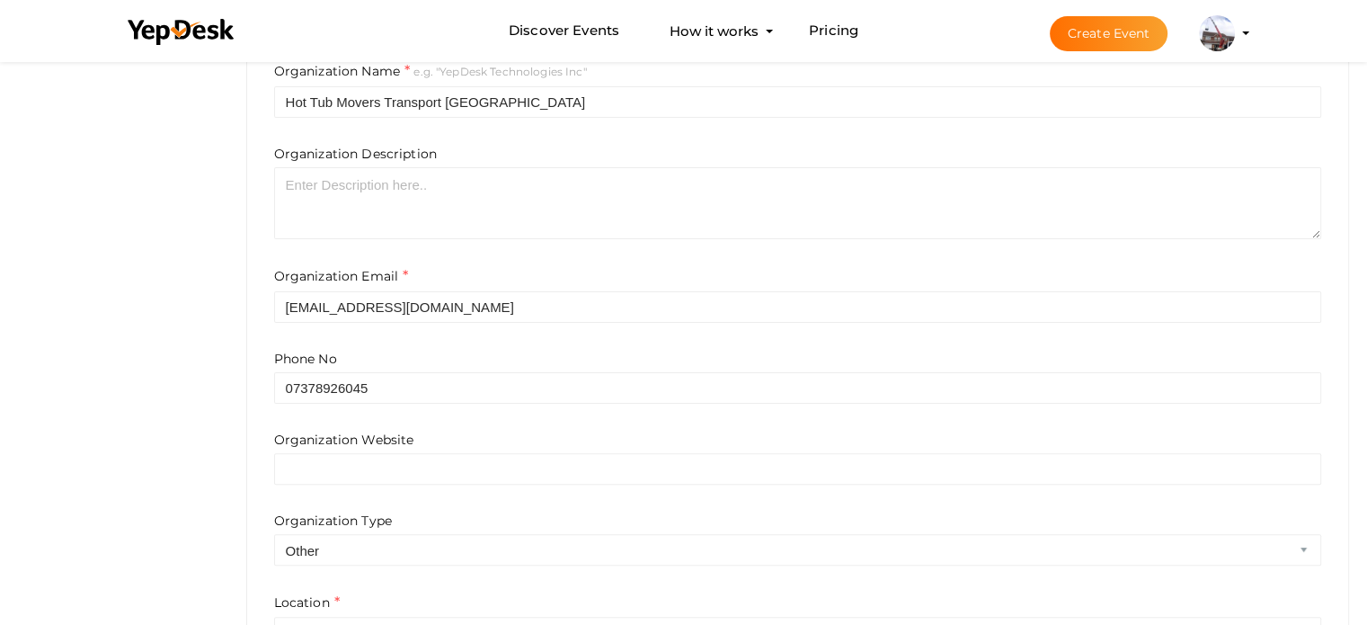
scroll to position [449, 0]
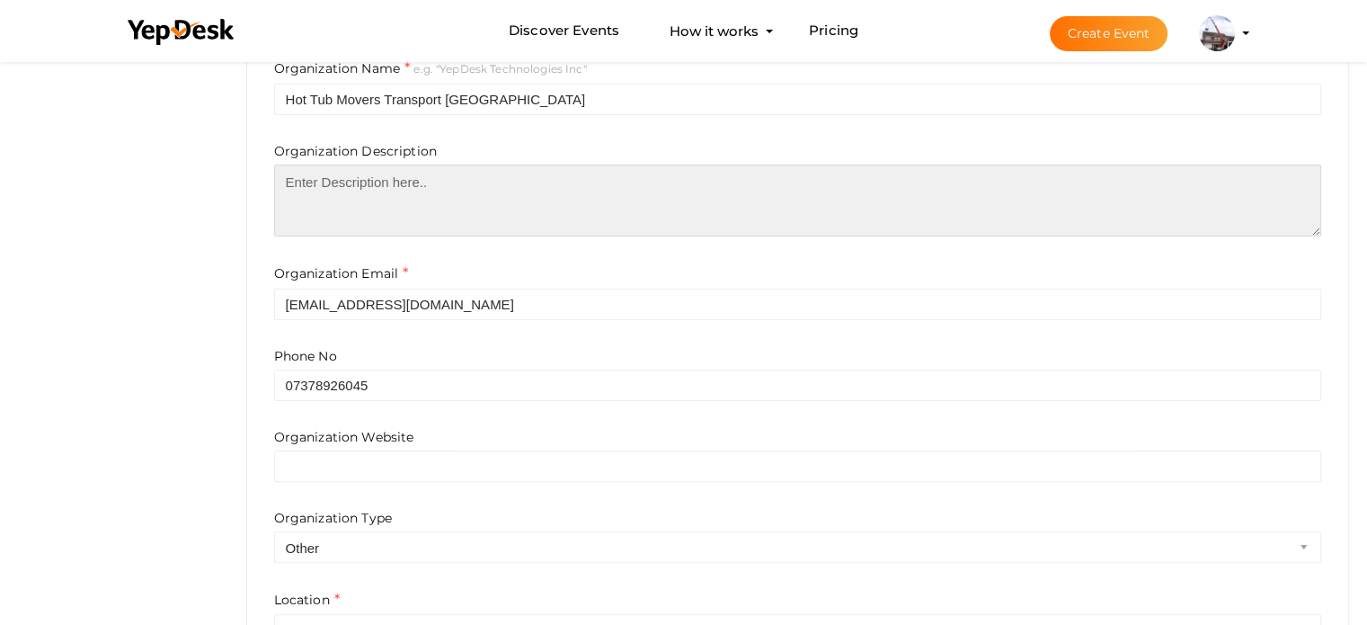
click at [460, 199] on textarea at bounding box center [798, 200] width 1048 height 72
paste textarea "Hot Tub Movers Transport London provides expert hot tub and spa relocation serv…"
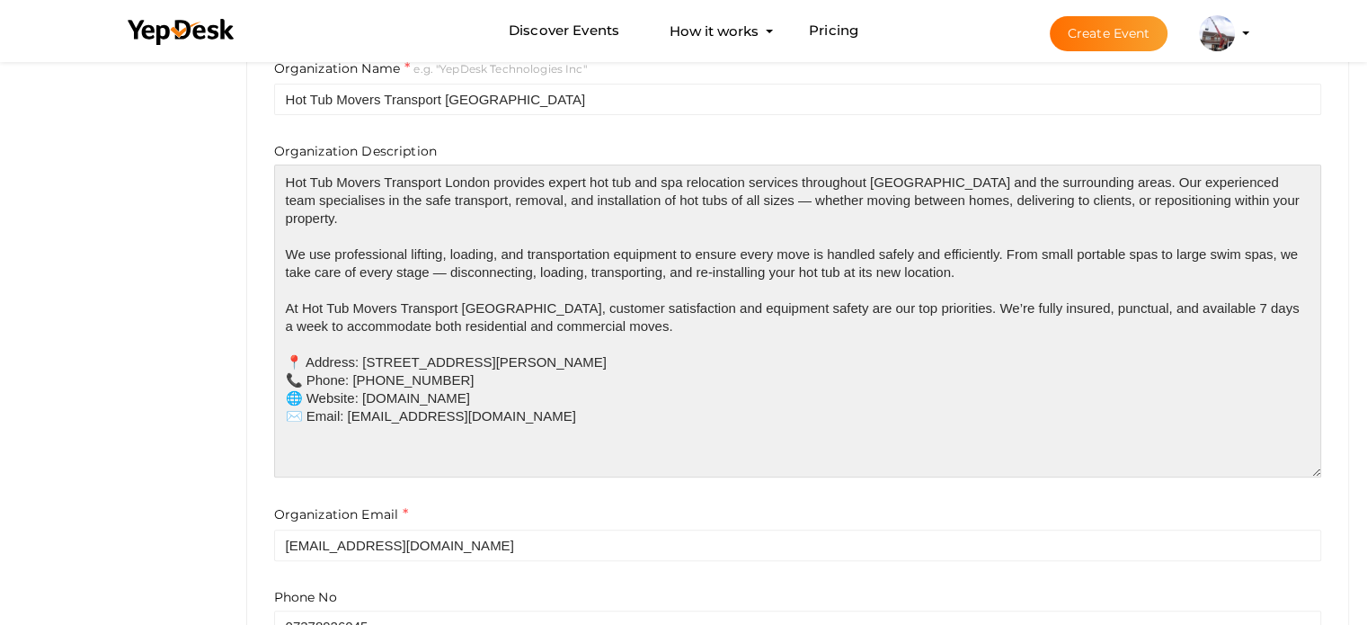
scroll to position [0, 0]
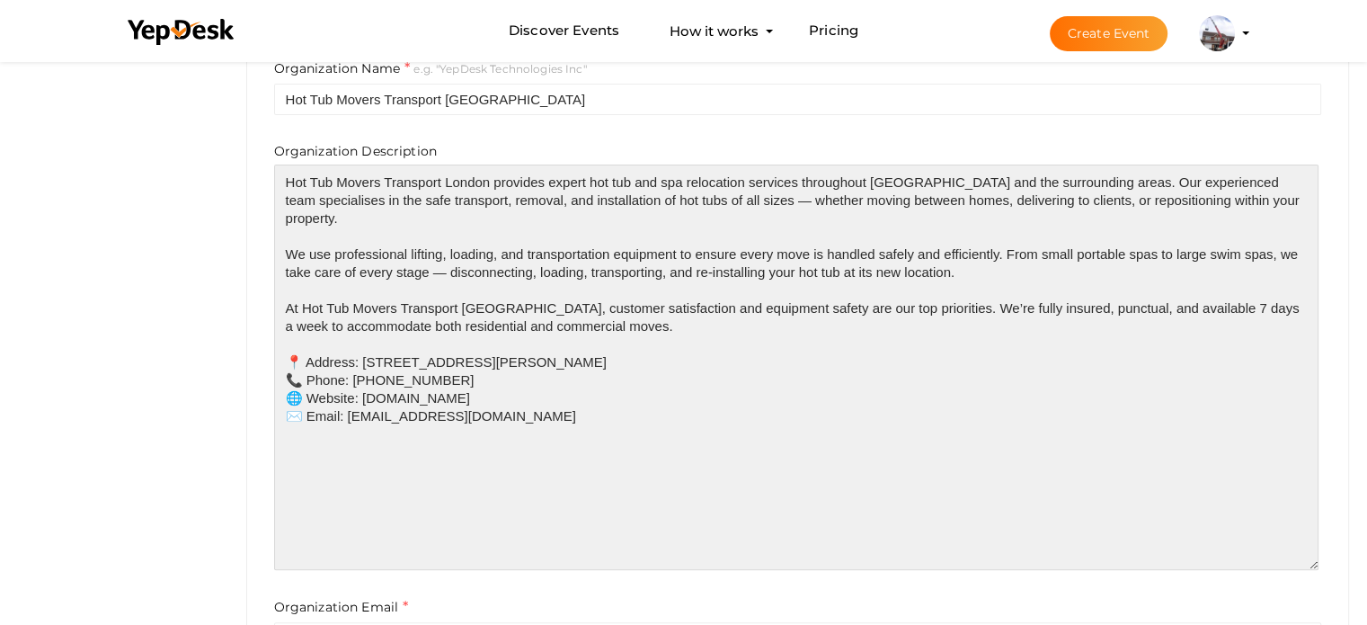
drag, startPoint x: 1316, startPoint y: 225, endPoint x: 1314, endPoint y: 563, distance: 338.8
click at [1314, 563] on textarea "Hot Tub Movers Transport London provides expert hot tub and spa relocation serv…" at bounding box center [796, 366] width 1044 height 405
click at [295, 177] on textarea "Hot Tub Movers Transport London provides expert hot tub and spa relocation serv…" at bounding box center [796, 369] width 1044 height 410
drag, startPoint x: 295, startPoint y: 177, endPoint x: 451, endPoint y: 182, distance: 156.4
click at [451, 182] on textarea "Hot Tub Movers Transport London provides expert hot tub and spa relocation serv…" at bounding box center [796, 369] width 1044 height 410
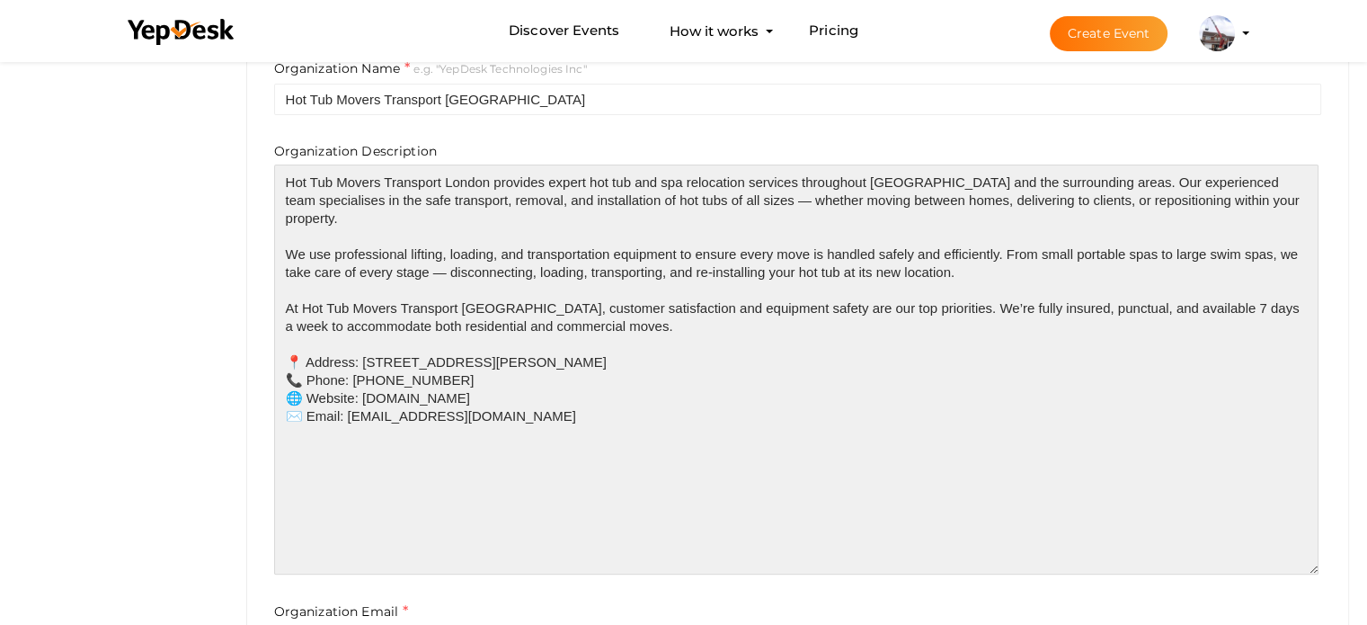
paste textarea "<a href="https://hottubmoverstransportlondon.co.uk/"><b>Hot Tub Movers Transpor…"
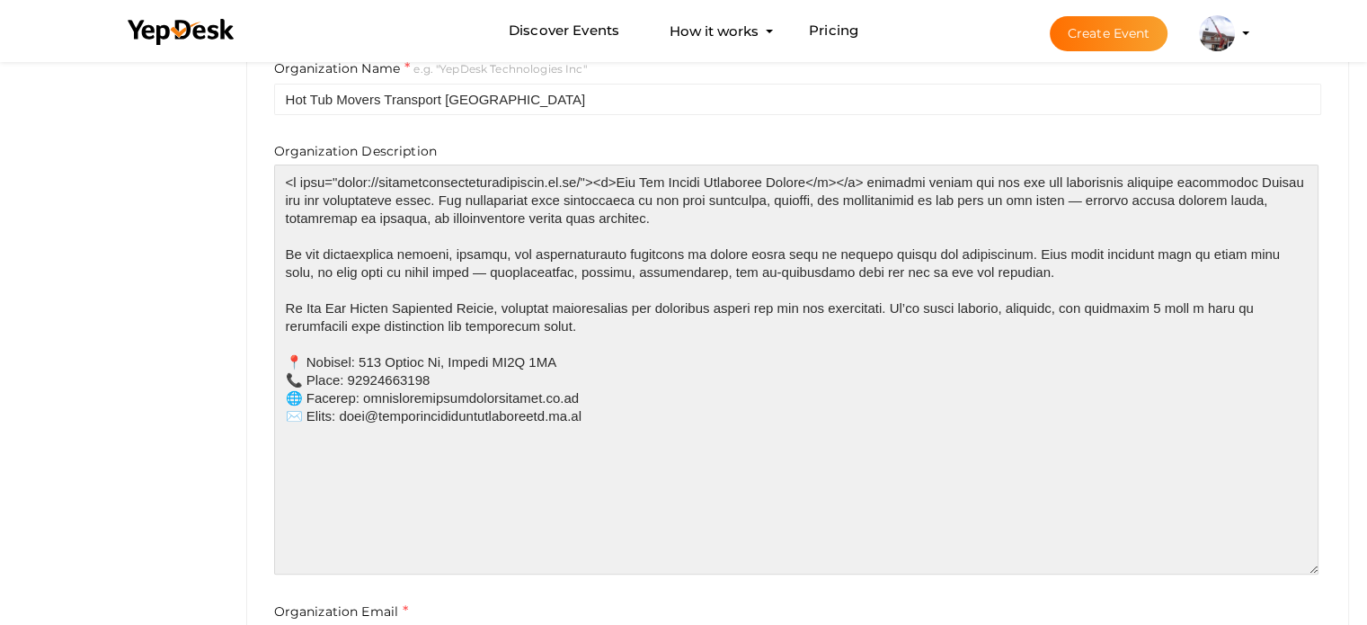
click at [286, 305] on textarea at bounding box center [796, 369] width 1044 height 410
click at [313, 308] on textarea at bounding box center [796, 369] width 1044 height 410
drag, startPoint x: 313, startPoint y: 308, endPoint x: 473, endPoint y: 309, distance: 160.0
click at [473, 309] on textarea at bounding box center [796, 369] width 1044 height 410
paste textarea "<a href="https://hottubmoverstransportlondon.co.uk/"><b>Hot Tub Movers Transpor…"
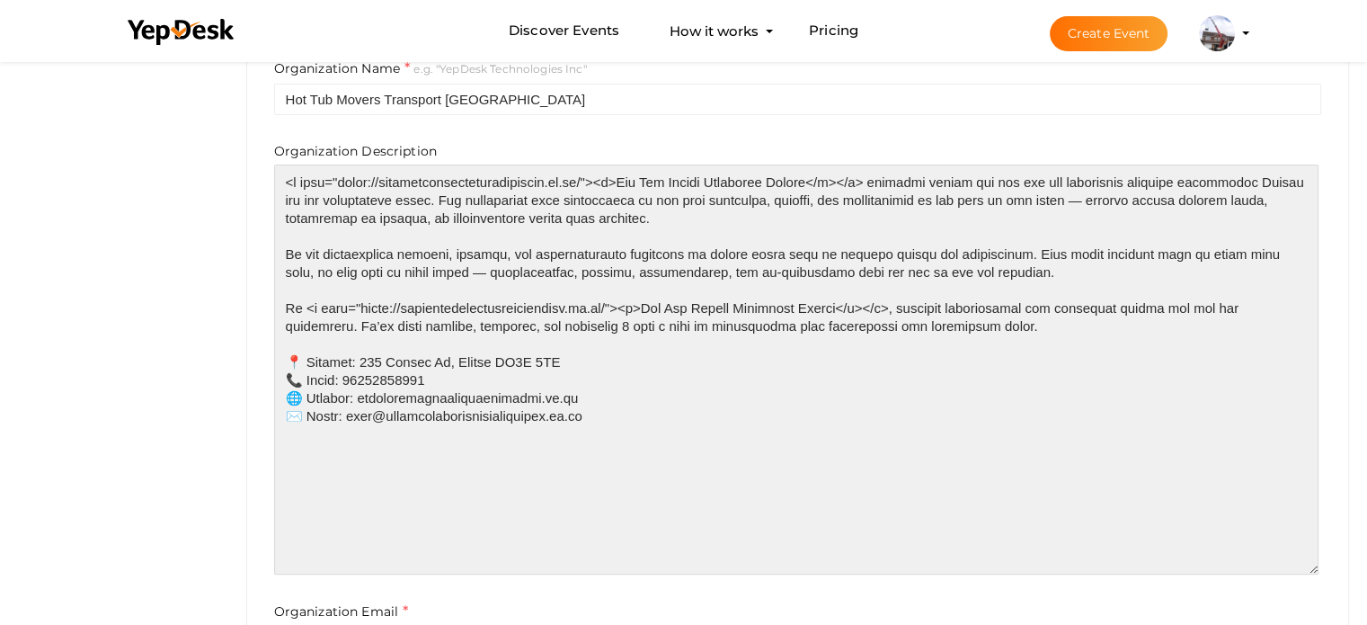
click at [359, 359] on textarea at bounding box center [796, 369] width 1044 height 410
paste textarea "</b>"
click at [359, 393] on textarea at bounding box center [796, 369] width 1044 height 410
paste textarea "</b>"
click at [350, 377] on textarea at bounding box center [796, 369] width 1044 height 410
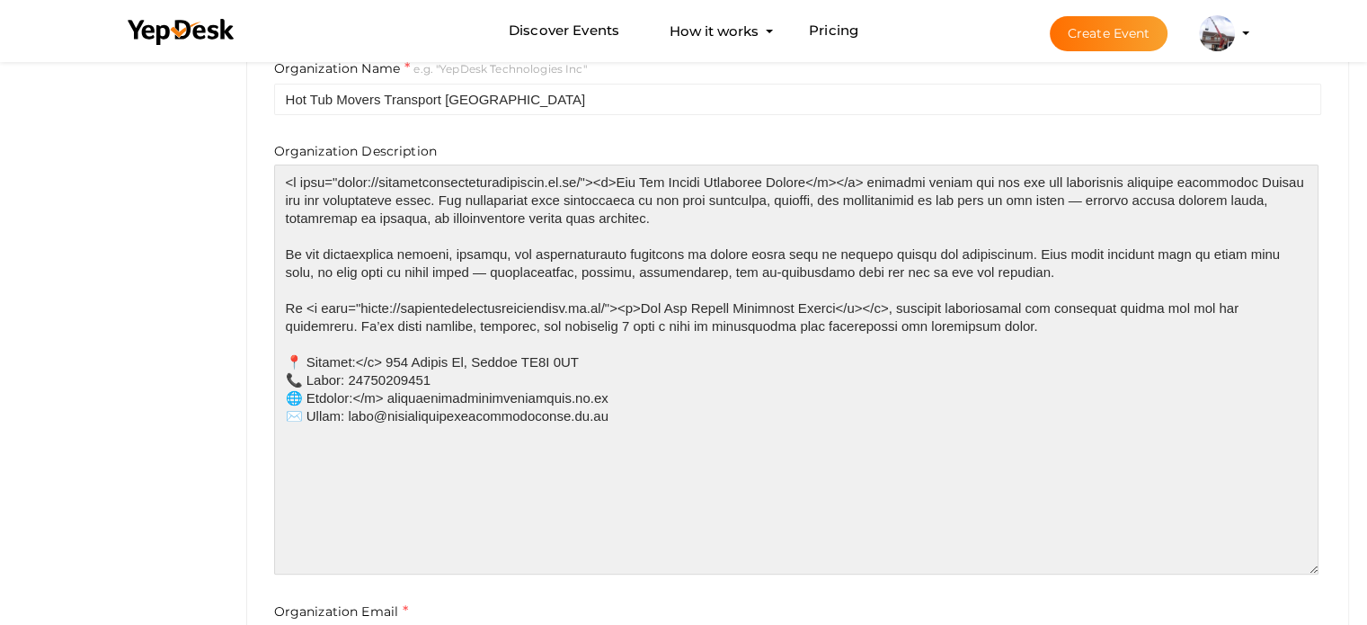
paste textarea "</b>"
click at [346, 416] on textarea at bounding box center [796, 369] width 1044 height 410
click at [345, 419] on textarea at bounding box center [796, 369] width 1044 height 410
paste textarea "</b>"
click at [286, 416] on textarea at bounding box center [796, 369] width 1044 height 410
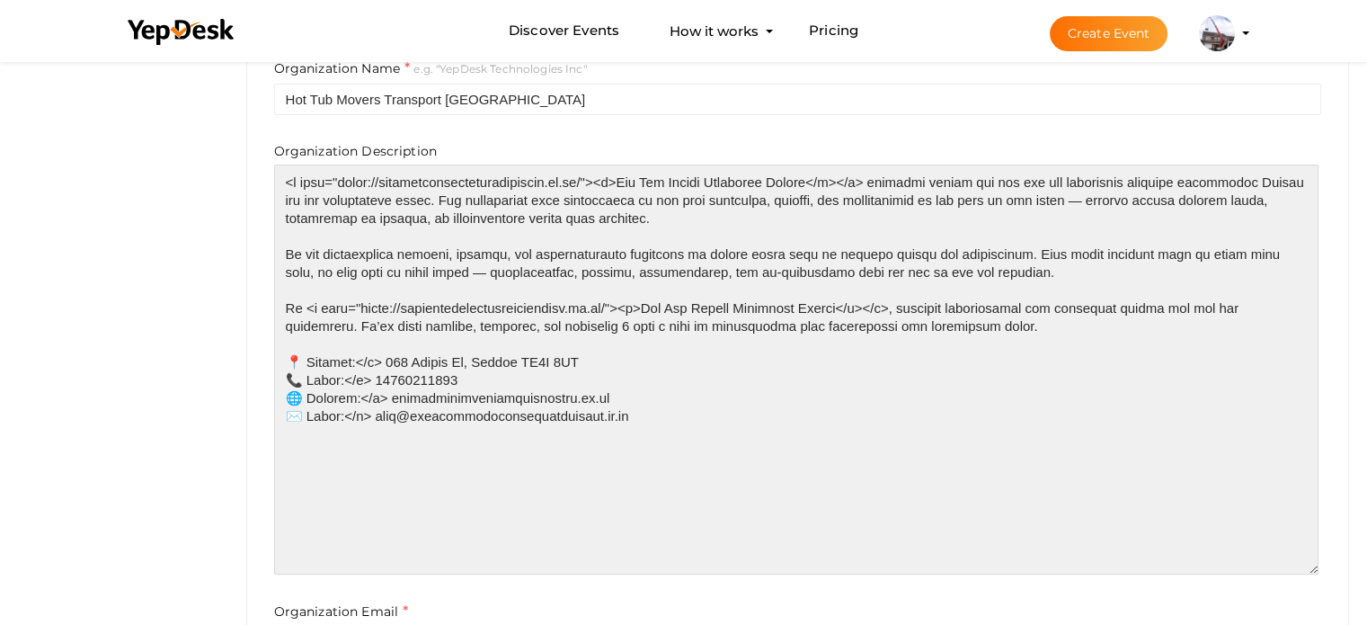
paste textarea "<b>"
click at [285, 392] on textarea at bounding box center [796, 369] width 1044 height 410
paste textarea "<b>"
click at [287, 378] on textarea at bounding box center [796, 369] width 1044 height 410
paste textarea "<b>"
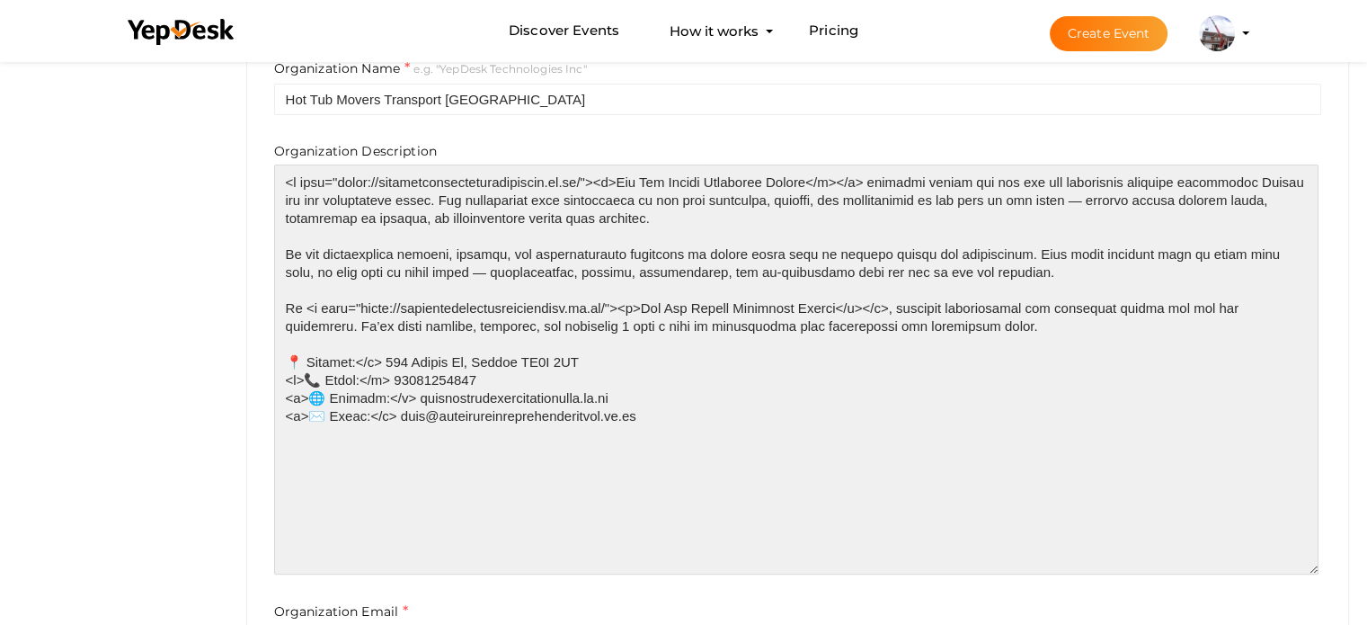
click at [286, 359] on textarea at bounding box center [796, 369] width 1044 height 410
paste textarea "<b>"
type textarea "<a href="https://hottubmoverstransportlondon.co.uk/"><b>Hot Tub Movers Transpor…"
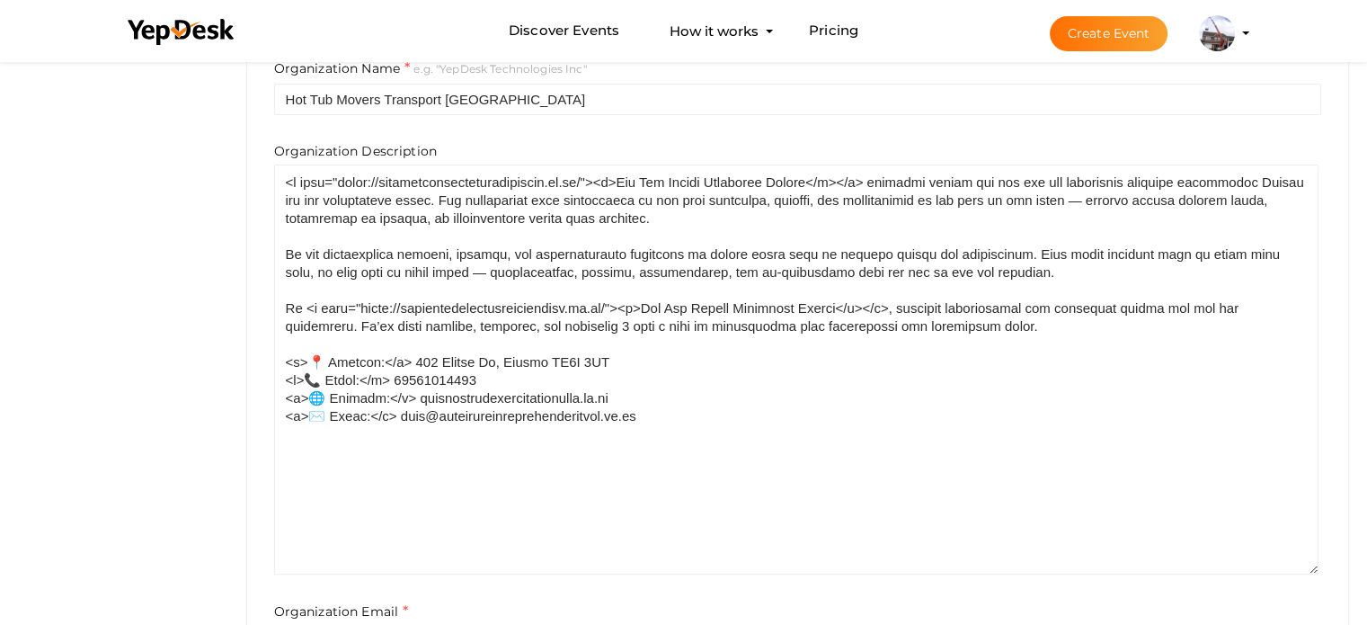
click at [252, 334] on div "Hot Tub Movers Transport London info@hottubmoverstransportlondon.co.uk 07378926…" at bounding box center [798, 438] width 1102 height 1410
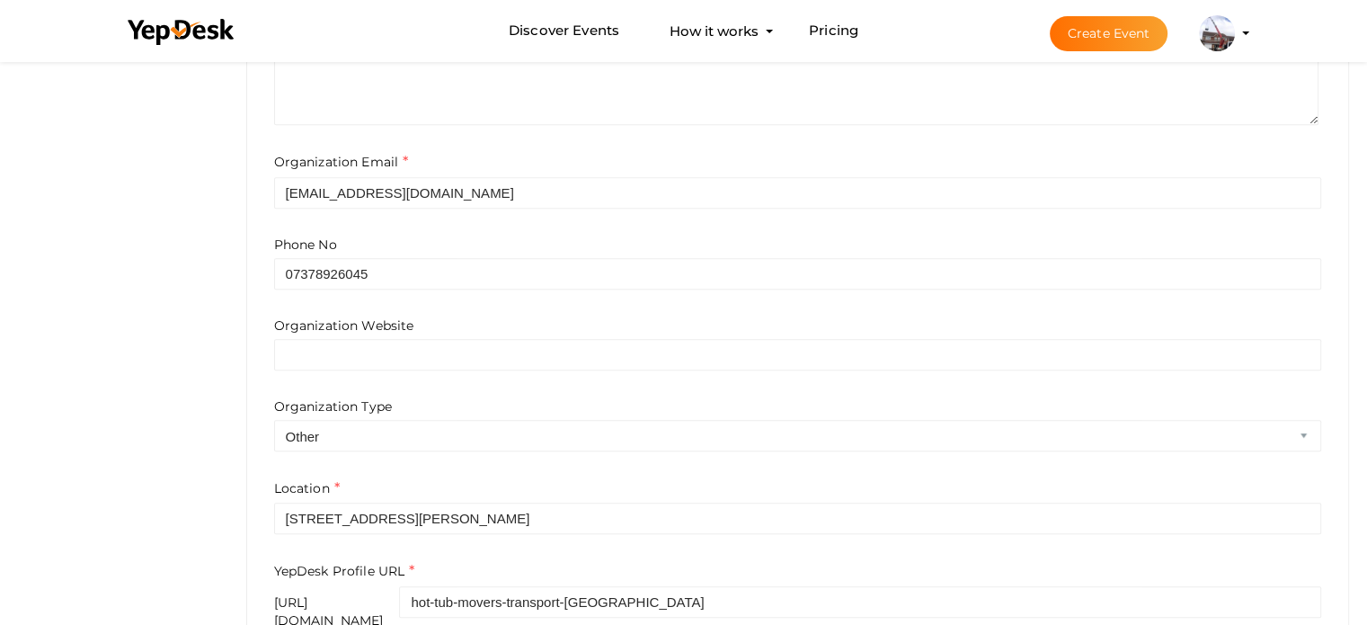
scroll to position [988, 0]
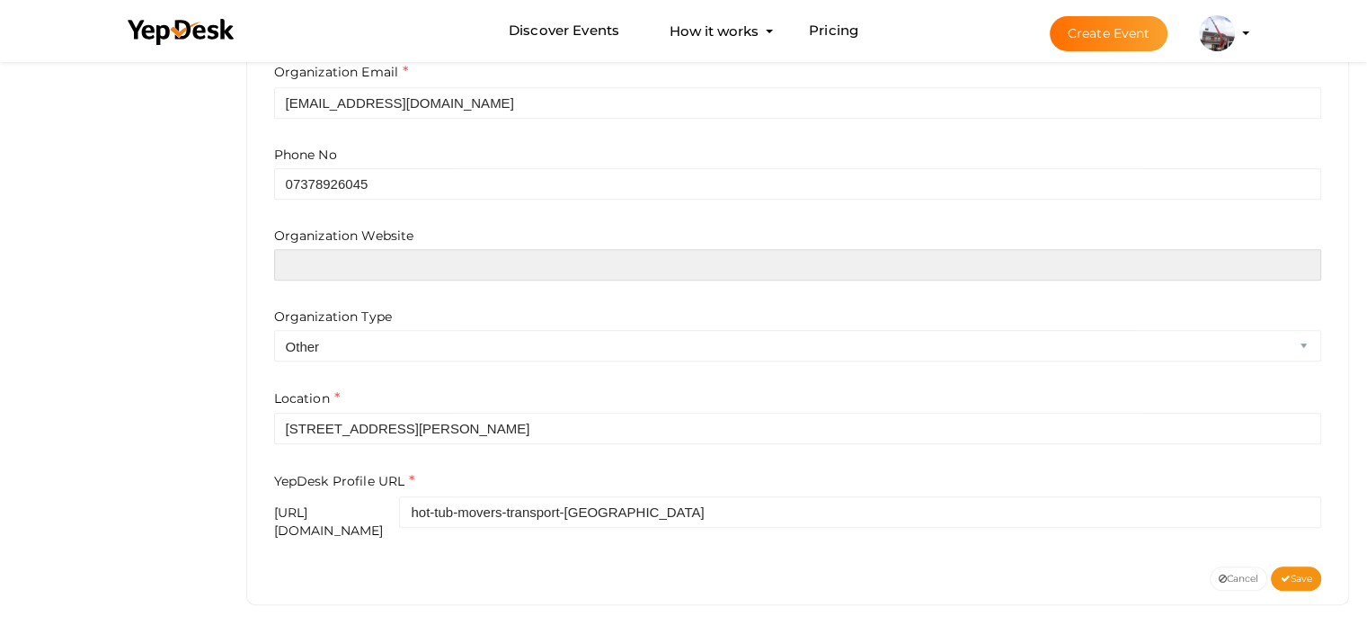
click at [359, 271] on input "text" at bounding box center [798, 264] width 1048 height 31
paste input "https://hottubmoverstransportlondon.co.uk/"
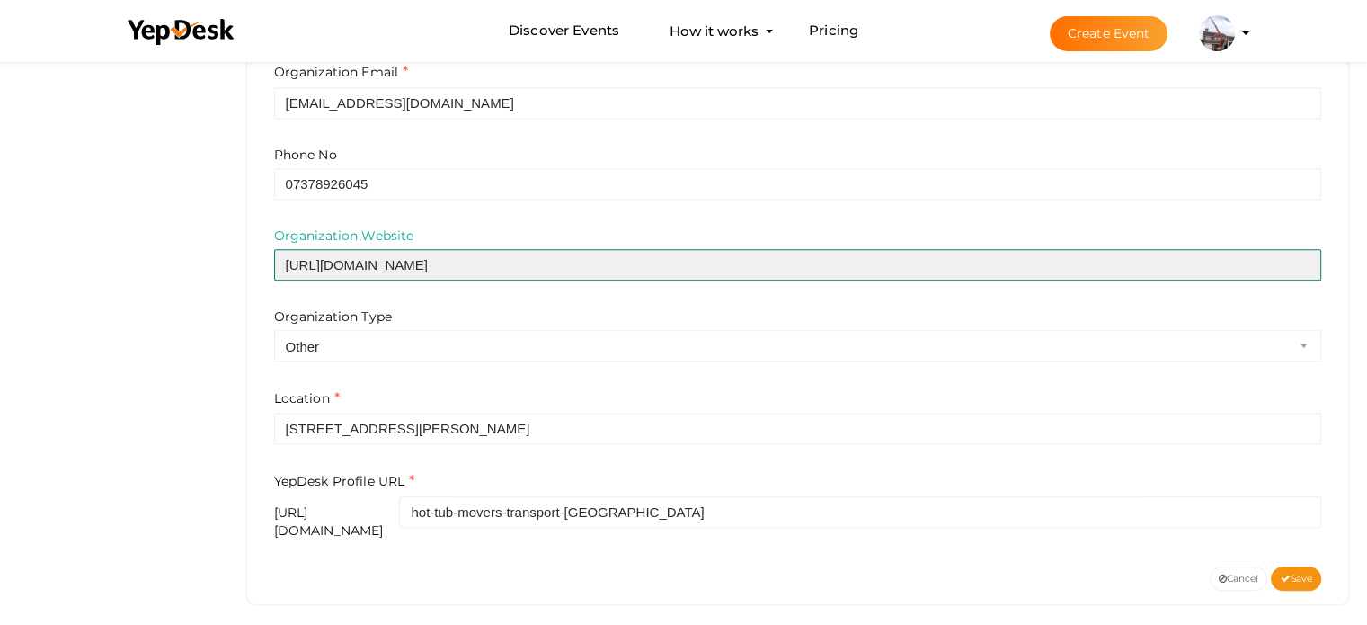
type input "https://hottubmoverstransportlondon.co.uk/"
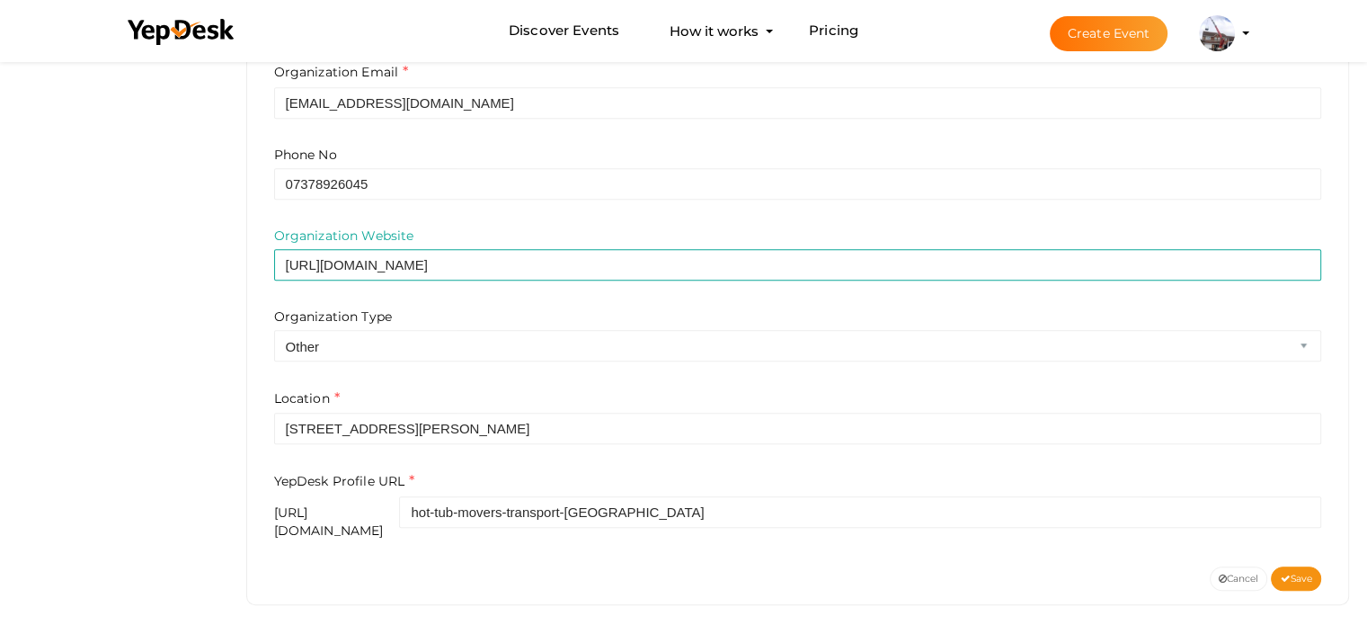
click at [460, 297] on div "Organization Website https://hottubmoverstransportlondon.co.uk/ Organization Ty…" at bounding box center [798, 293] width 1048 height 135
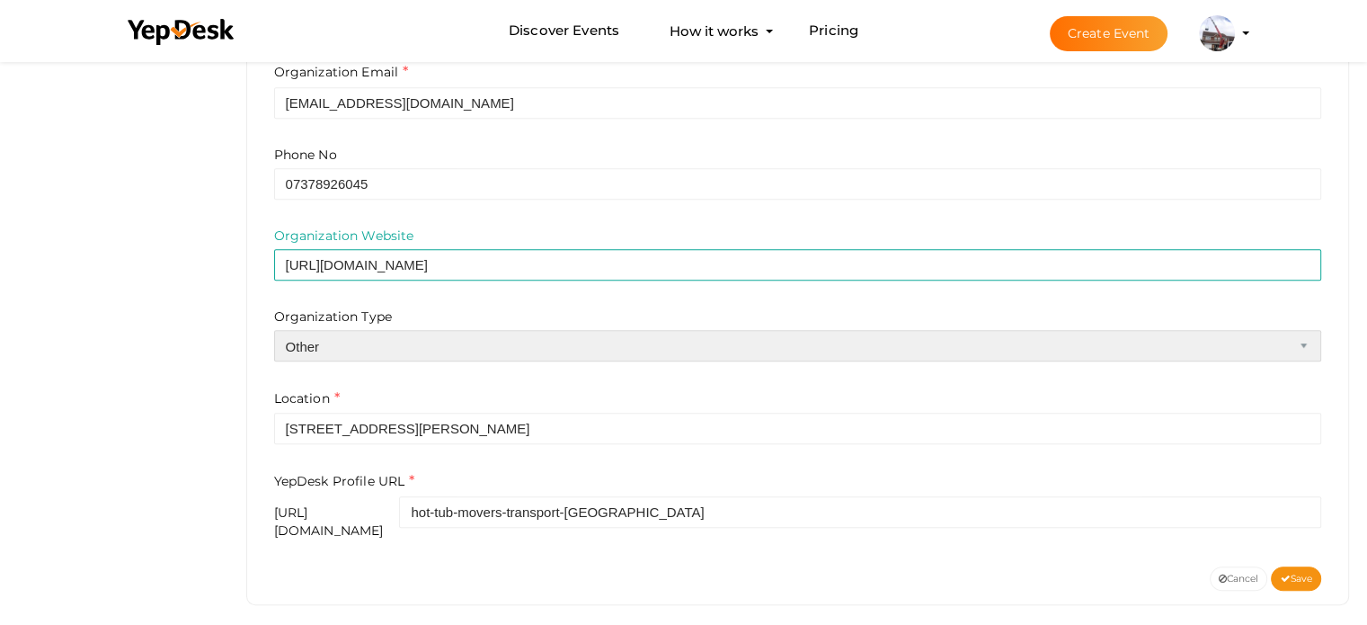
click at [432, 337] on select "Airline Corporation Educational Organization Government Organization Local Busi…" at bounding box center [798, 345] width 1048 height 31
select select "4"
click at [274, 330] on select "Airline Corporation Educational Organization Government Organization Local Busi…" at bounding box center [798, 345] width 1048 height 31
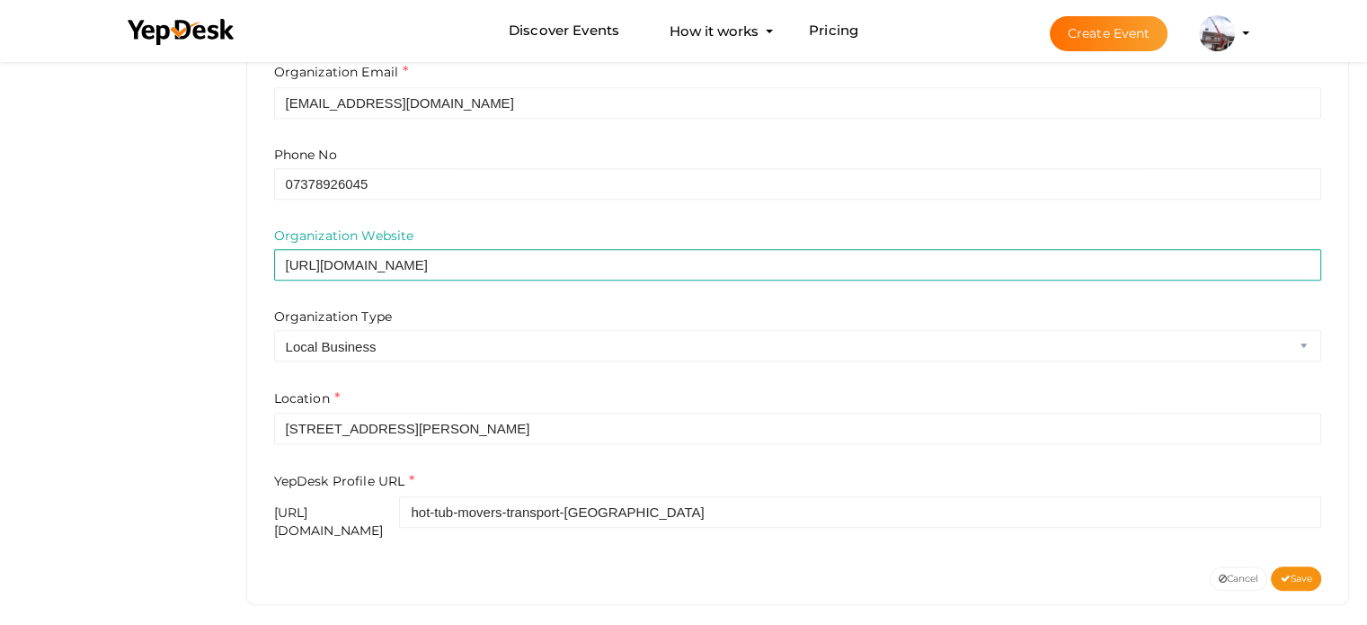
click at [446, 315] on div "Organization Type Airline Corporation Educational Organization Government Organ…" at bounding box center [798, 334] width 1048 height 54
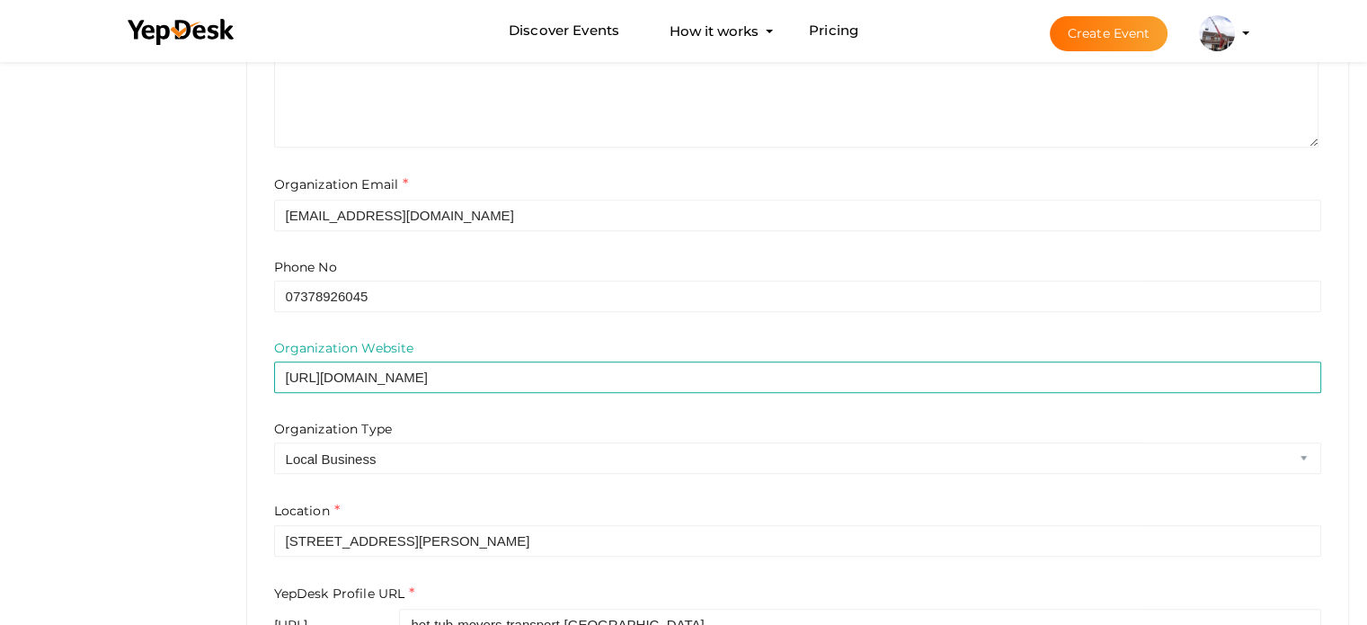
scroll to position [991, 0]
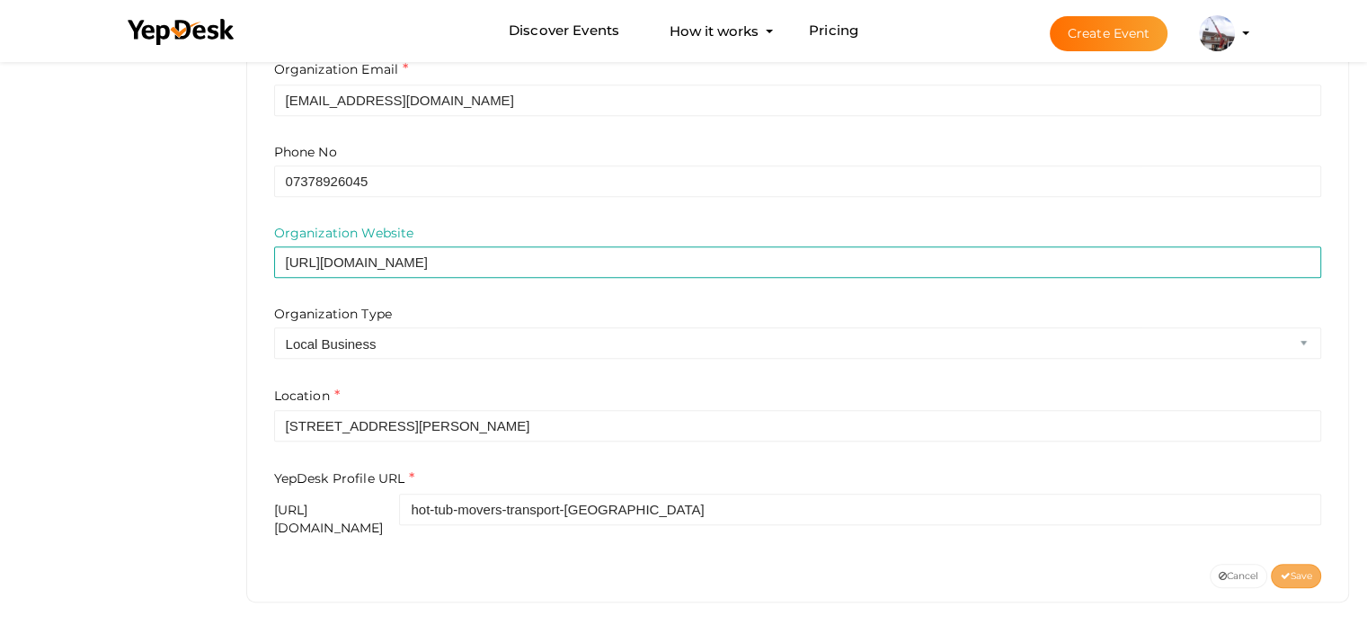
click at [1290, 570] on span "Save" at bounding box center [1296, 576] width 32 height 12
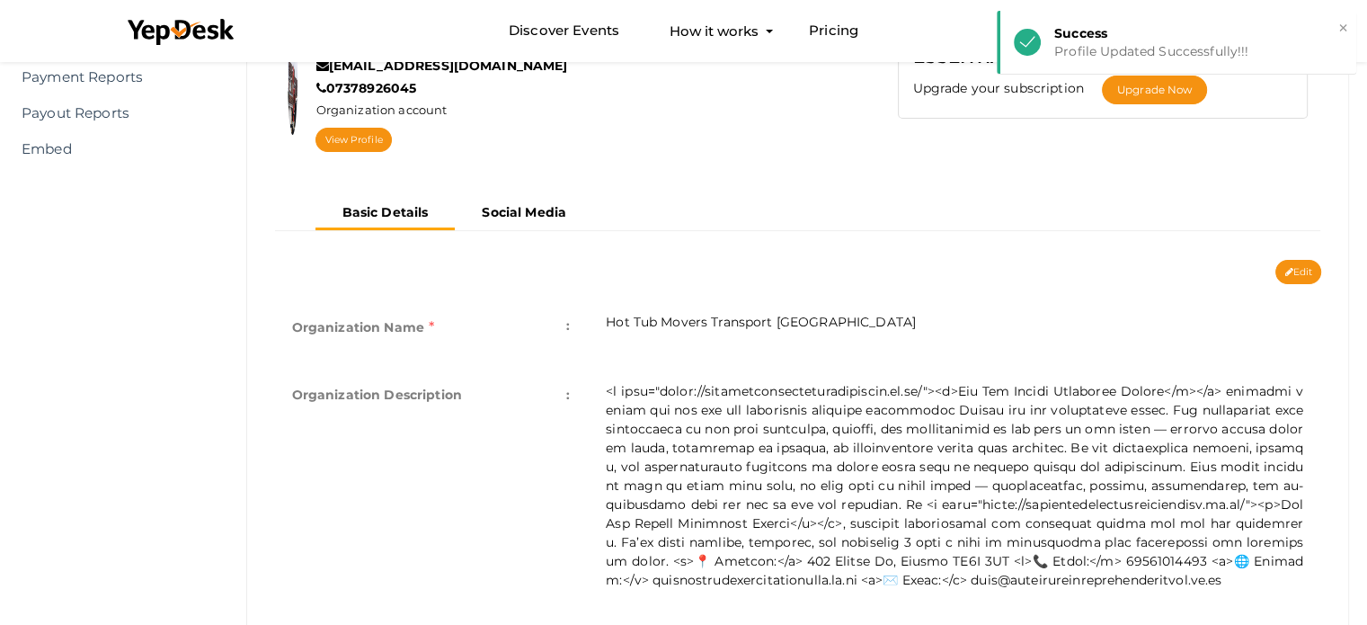
scroll to position [0, 0]
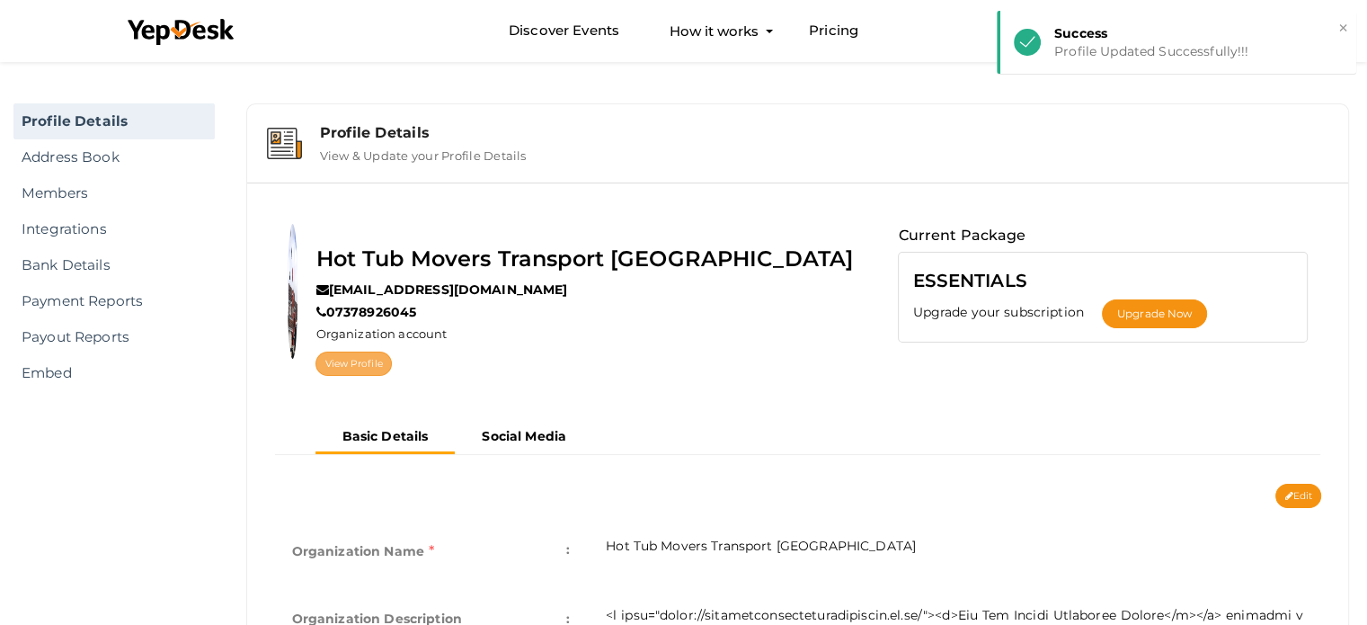
click at [391, 363] on link "View Profile" at bounding box center [352, 363] width 75 height 24
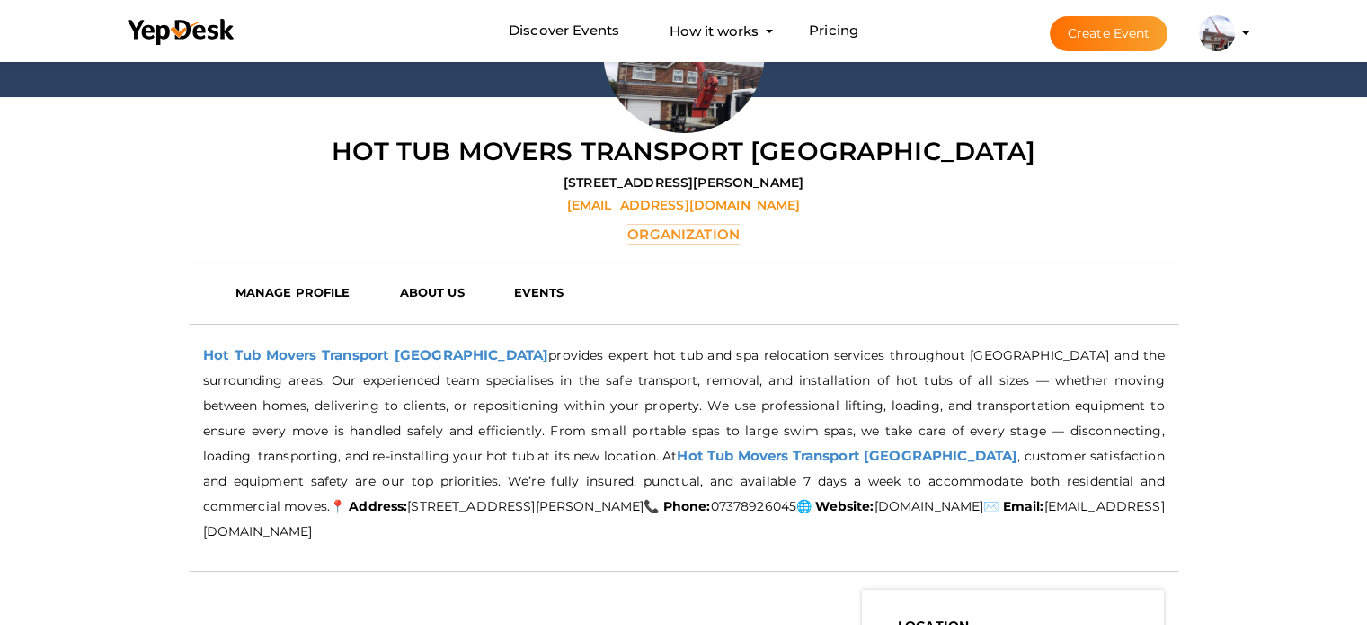
scroll to position [359, 0]
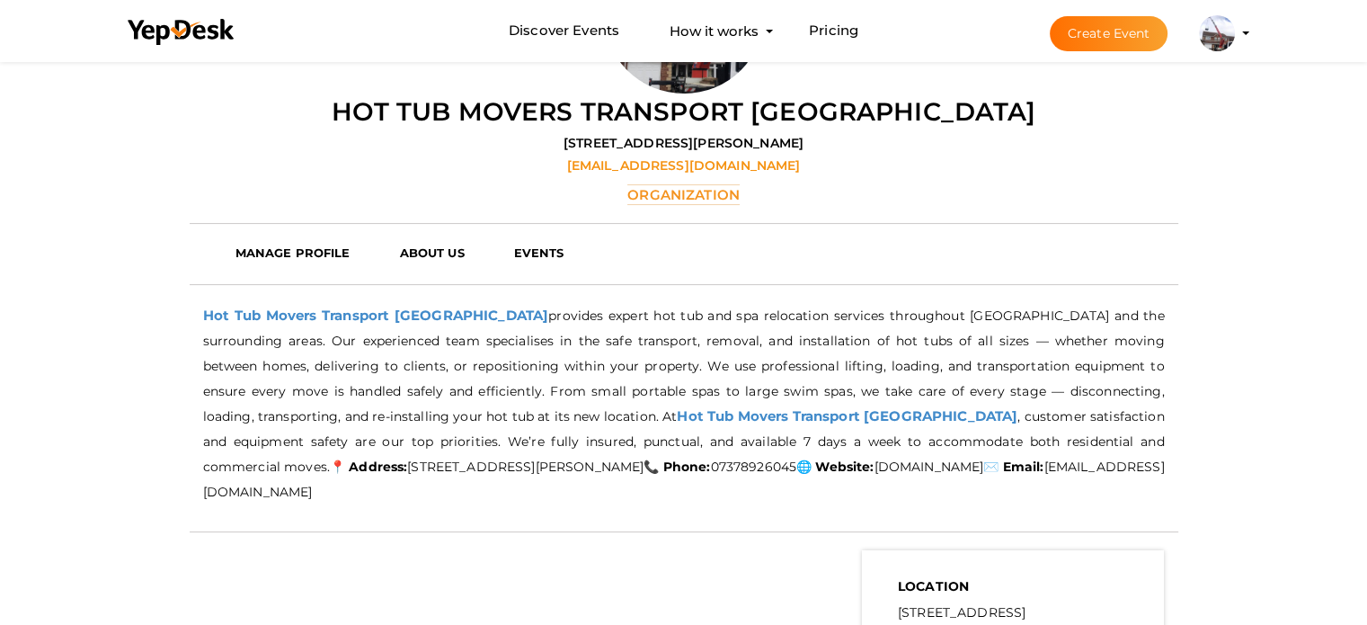
click at [466, 186] on div "Hot Tub Movers Transport [GEOGRAPHIC_DATA] [STREET_ADDRESS][PERSON_NAME] [EMAIL…" at bounding box center [684, 148] width 988 height 111
